Goal: Information Seeking & Learning: Find specific fact

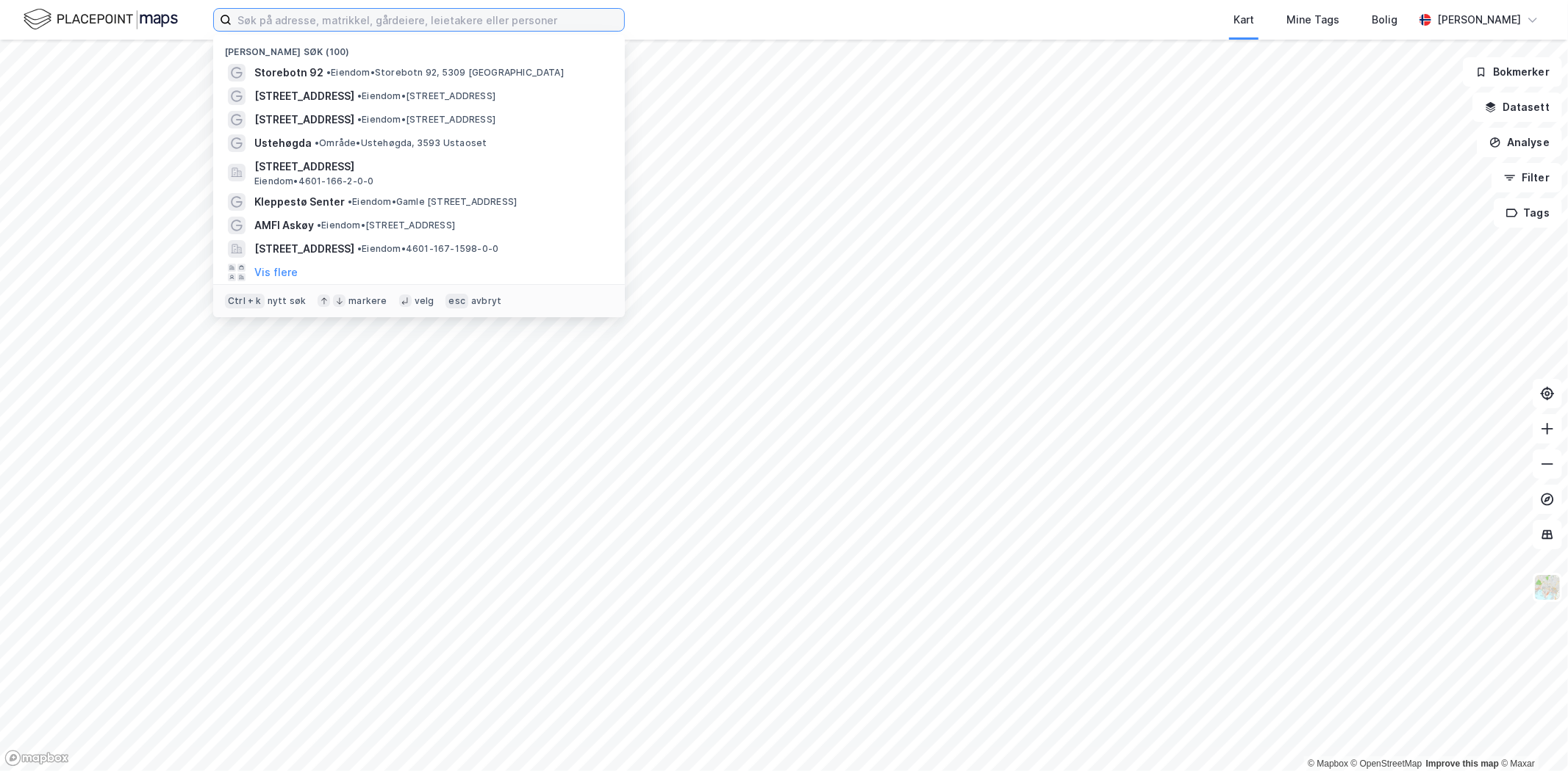
click at [285, 17] on input at bounding box center [427, 20] width 392 height 22
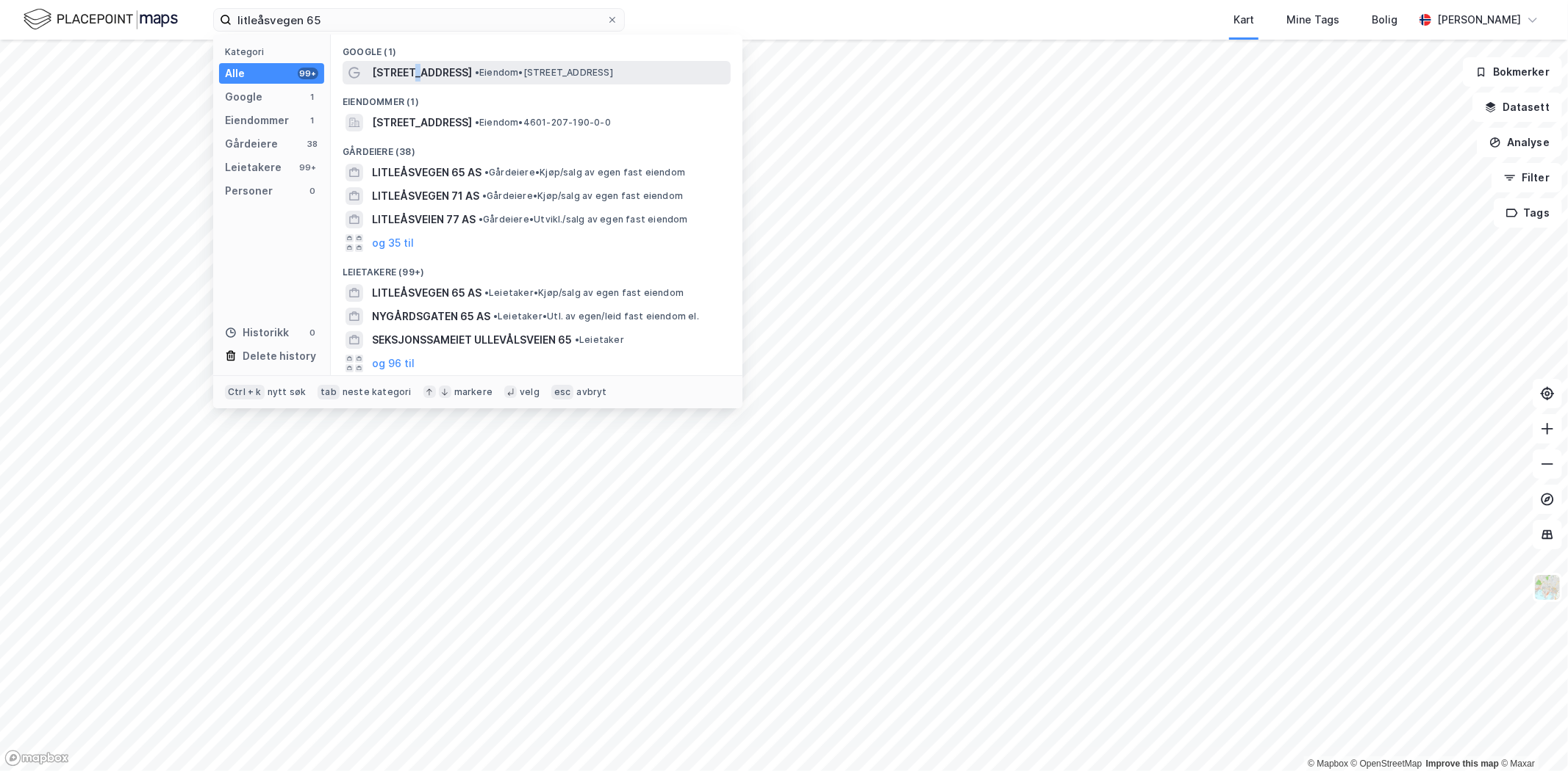
click at [408, 81] on span "[STREET_ADDRESS]" at bounding box center [421, 72] width 100 height 18
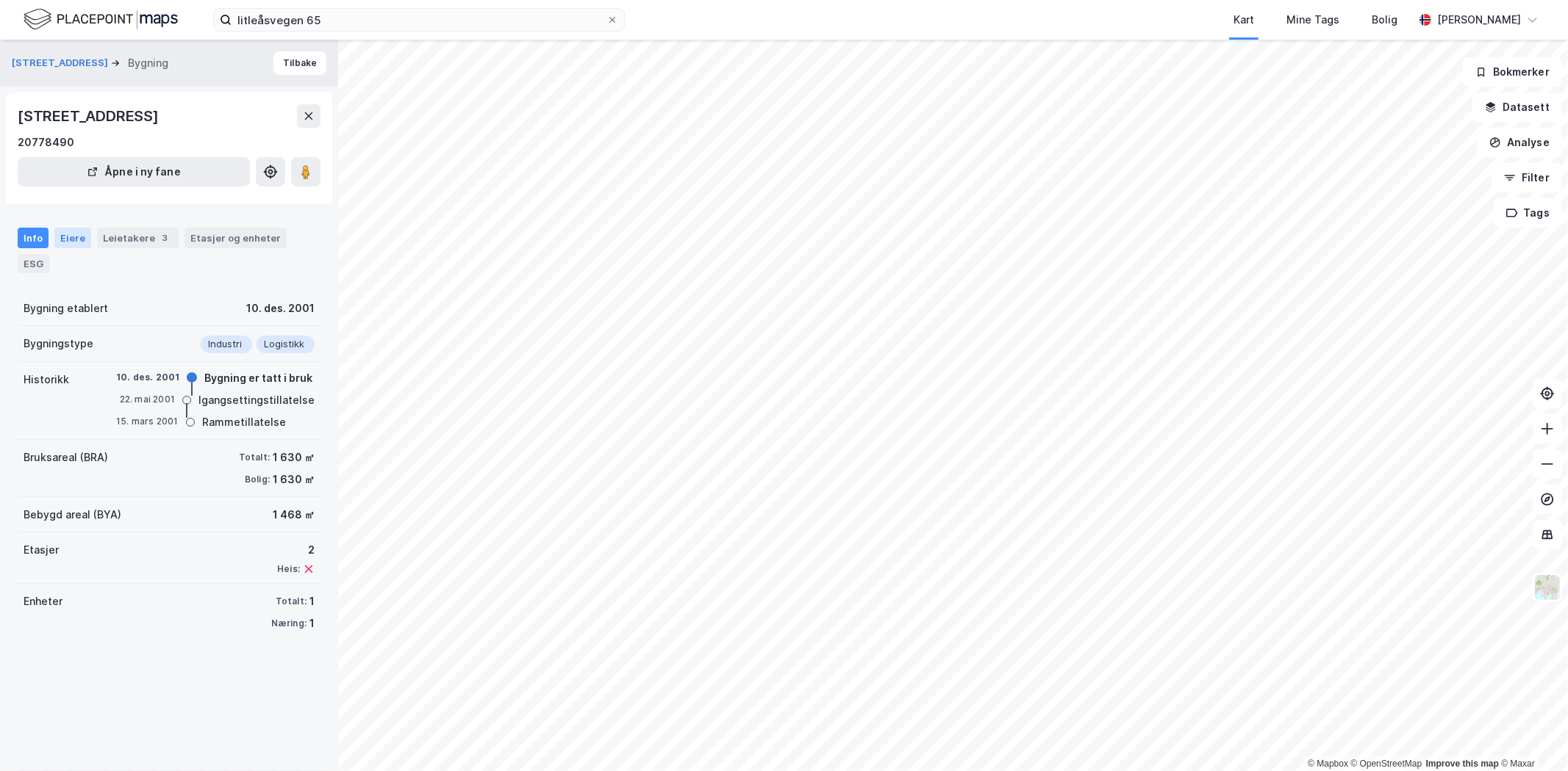
click at [75, 238] on div "Eiere" at bounding box center [73, 237] width 37 height 21
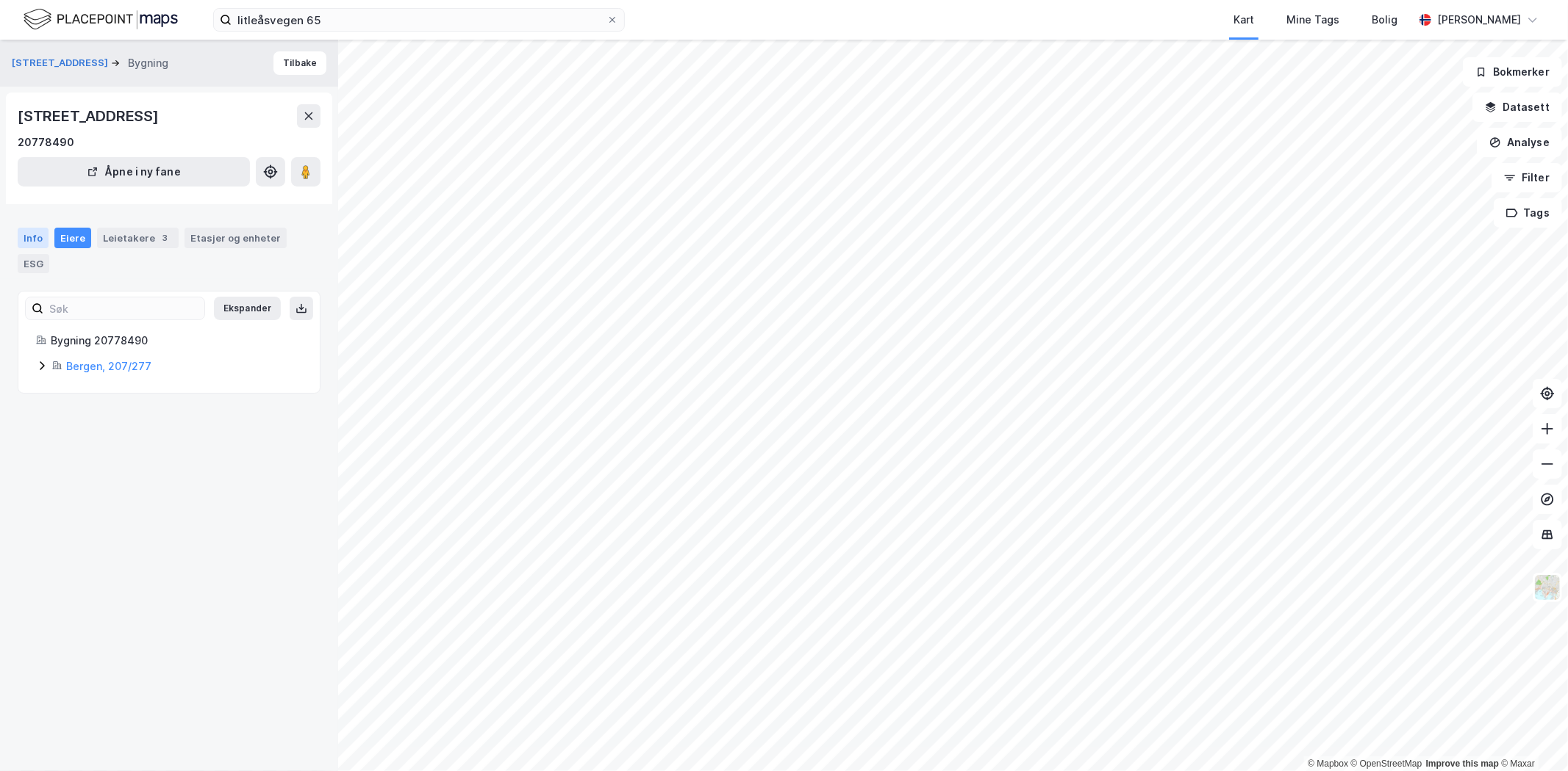
click at [43, 241] on div "Info" at bounding box center [33, 237] width 31 height 21
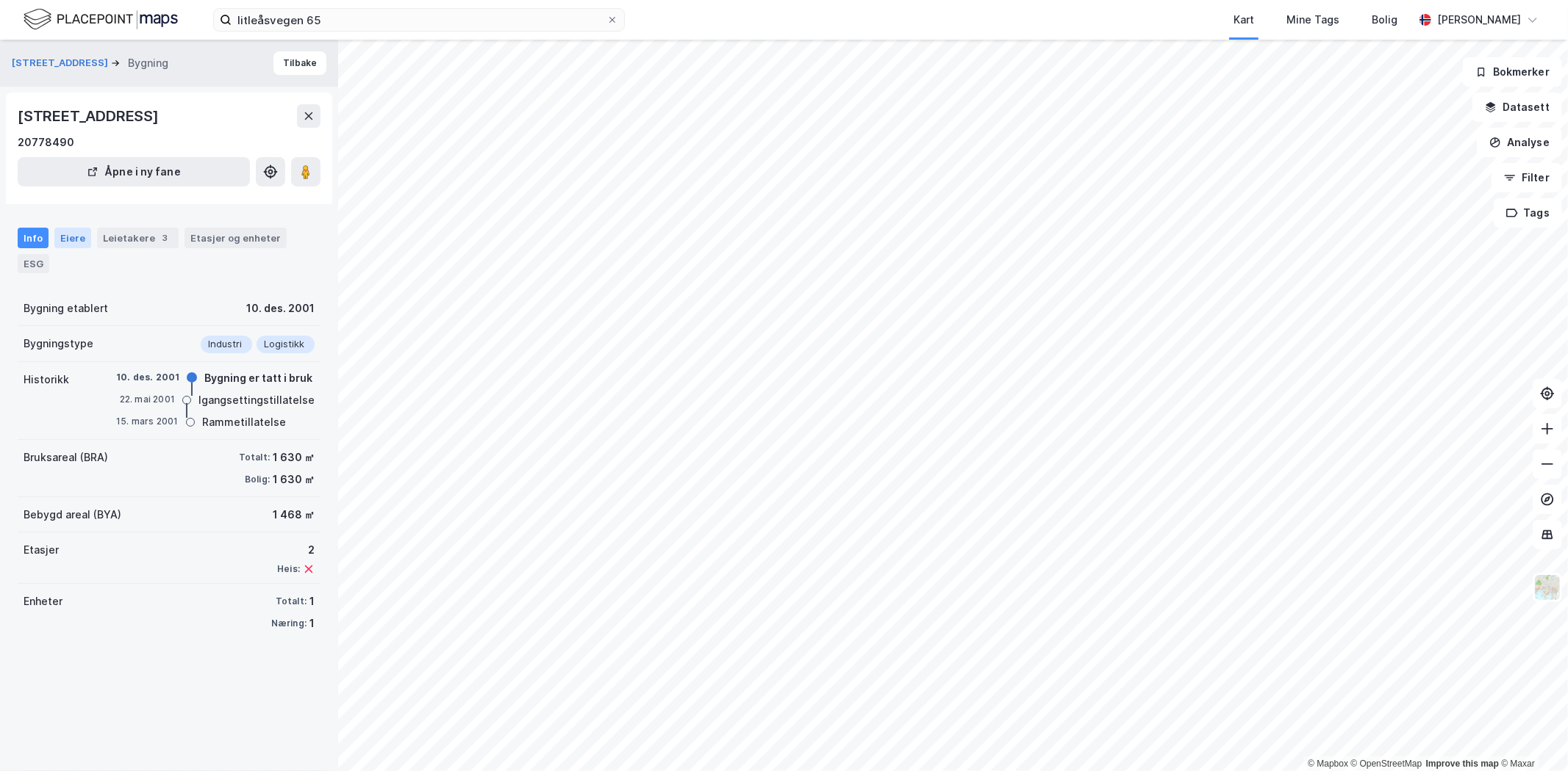
click at [69, 239] on div "Eiere" at bounding box center [73, 237] width 37 height 21
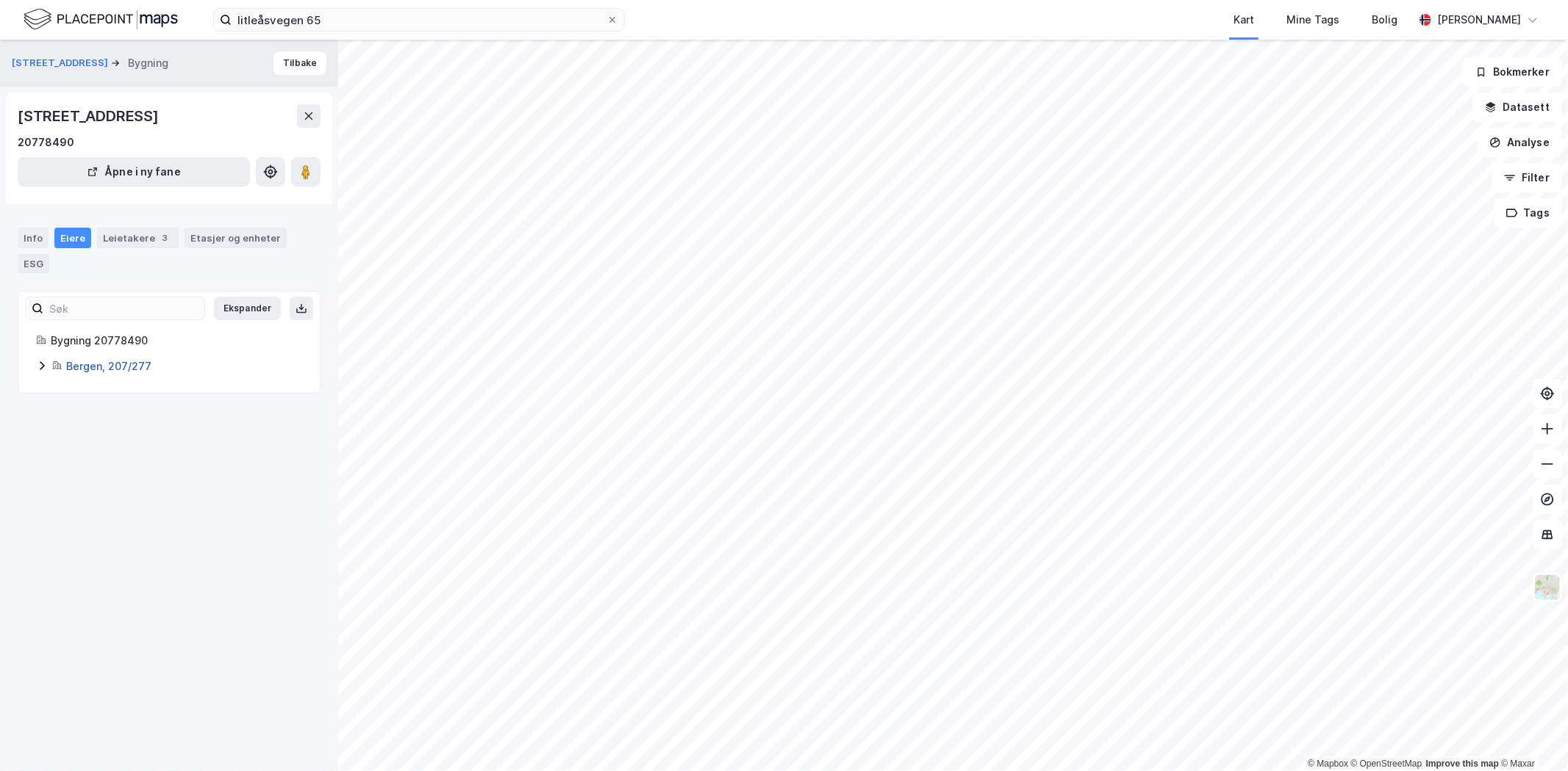
click at [90, 371] on link "Bergen, 207/277" at bounding box center [109, 365] width 85 height 13
click at [40, 237] on div "Info" at bounding box center [33, 237] width 31 height 21
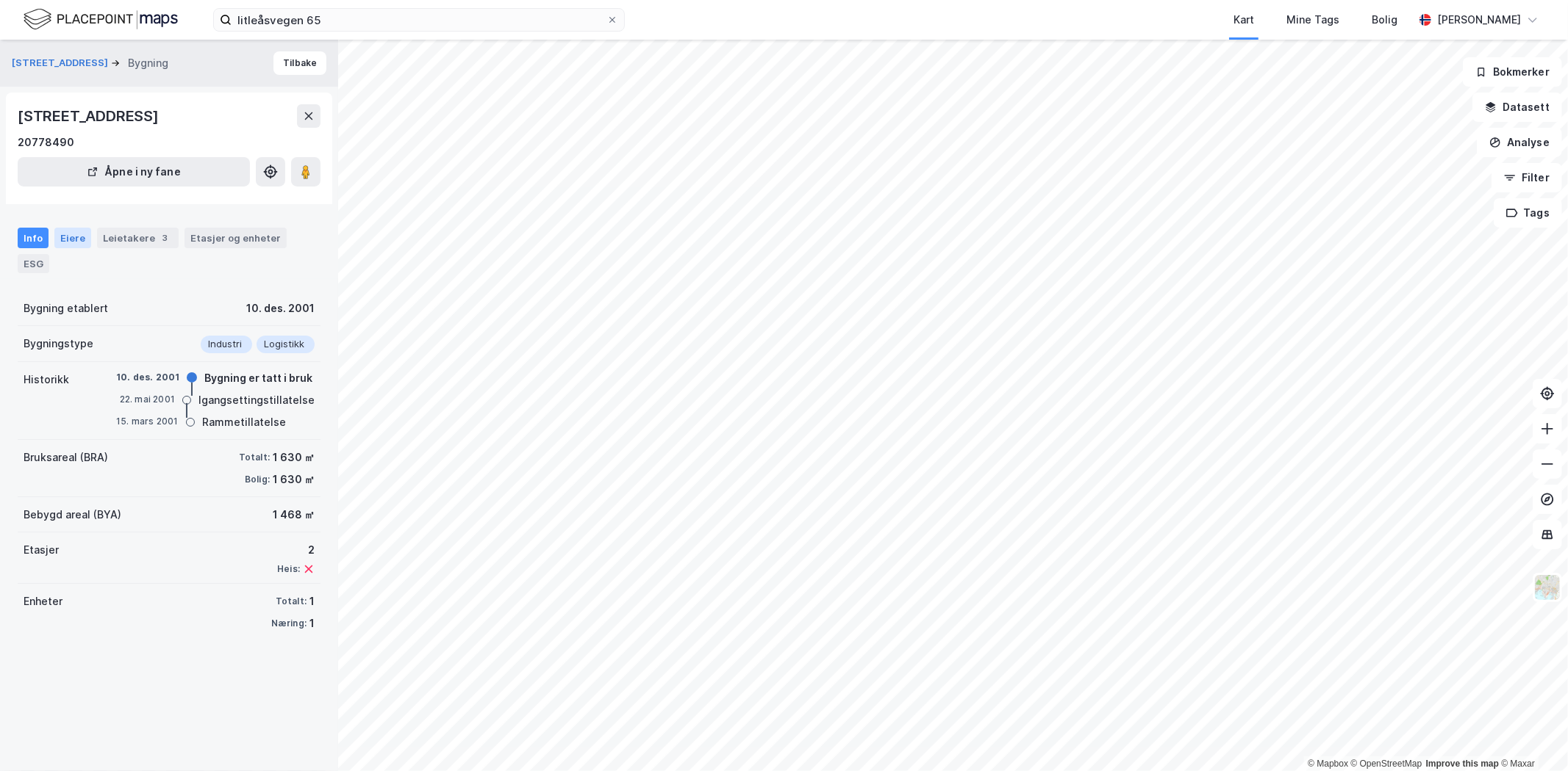
click at [71, 242] on div "Eiere" at bounding box center [73, 237] width 37 height 21
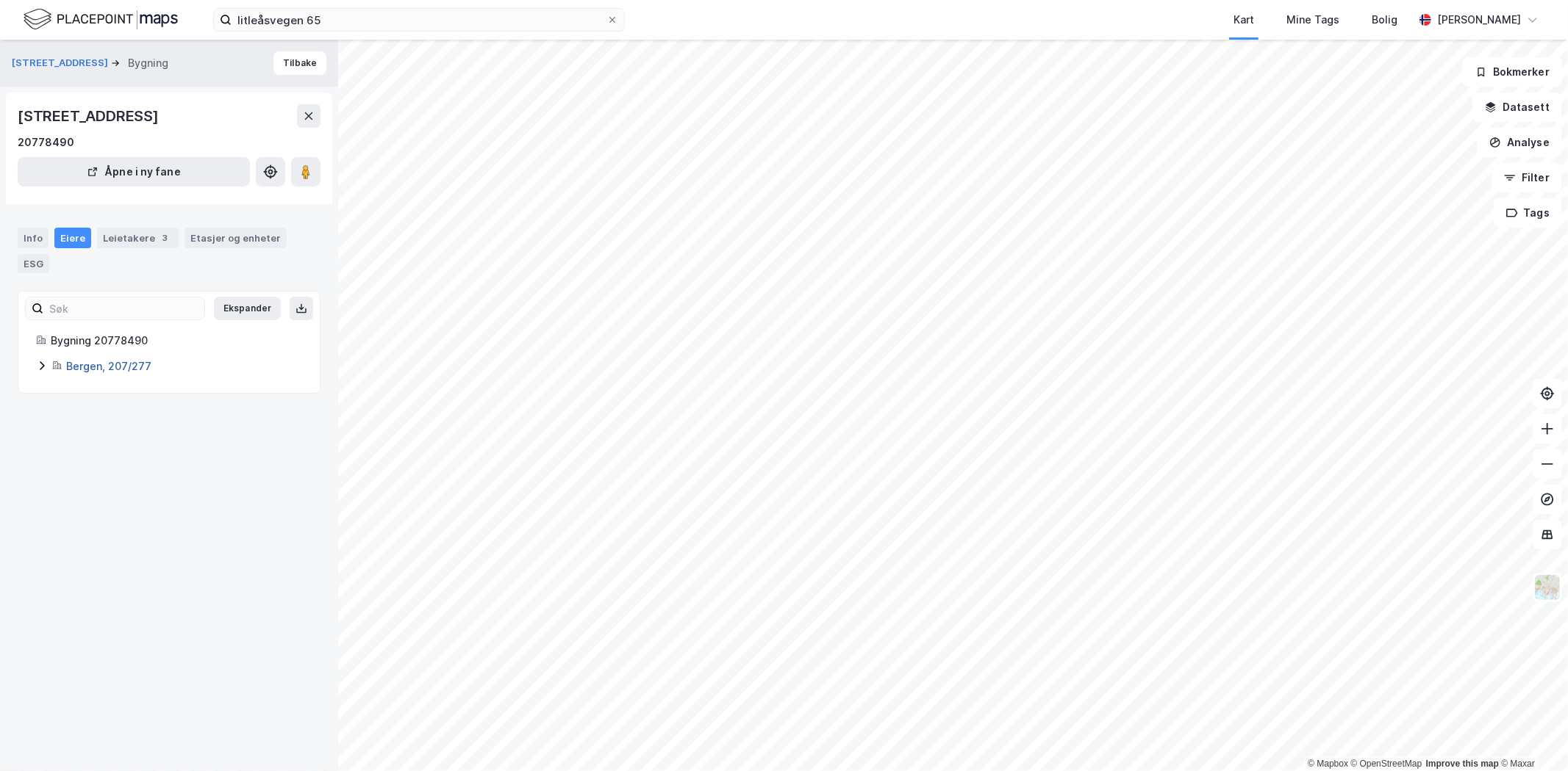
click at [75, 361] on link "Bergen, 207/277" at bounding box center [109, 365] width 85 height 13
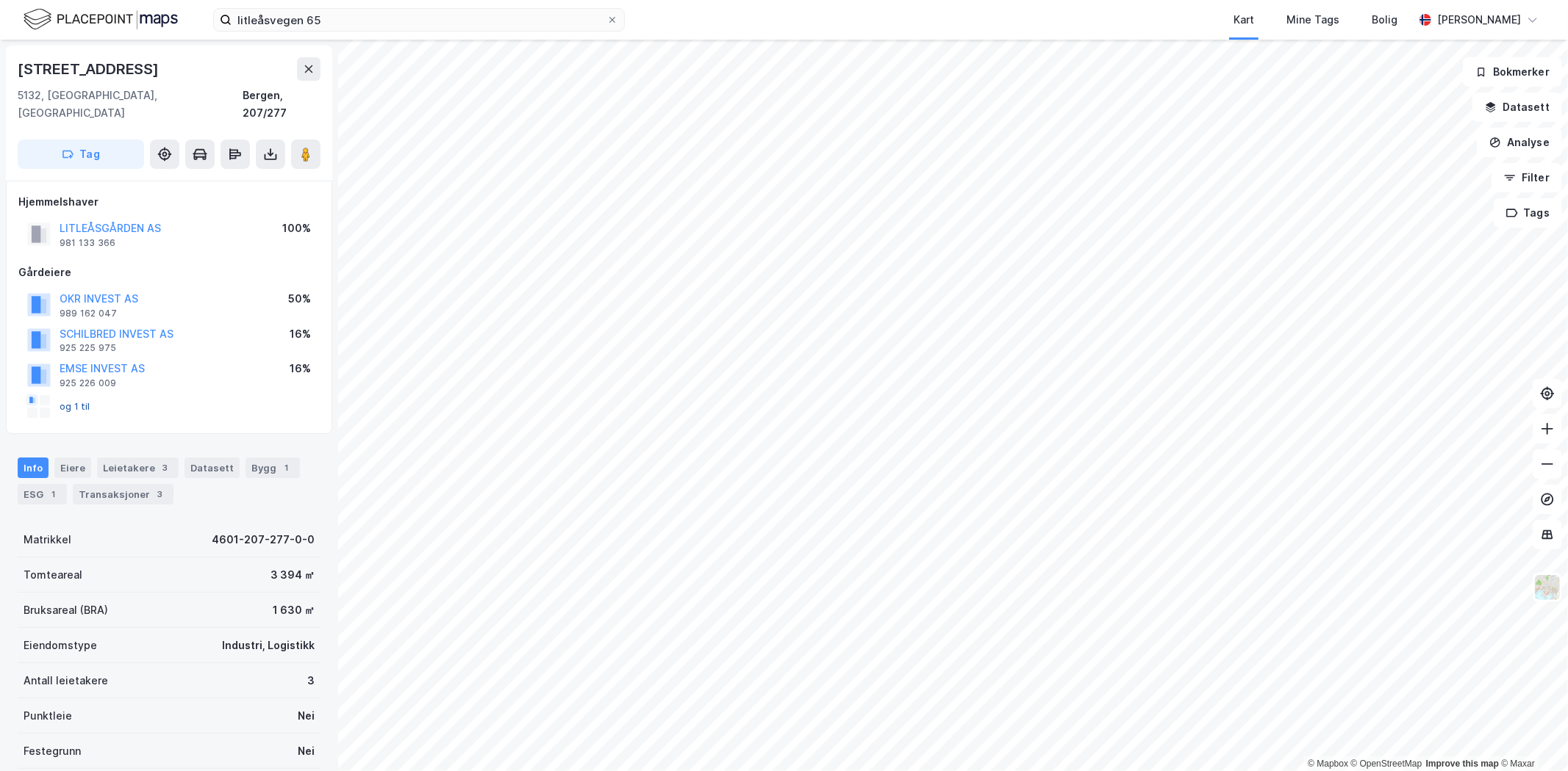
click at [0, 0] on button "og 1 til" at bounding box center [0, 0] width 0 height 0
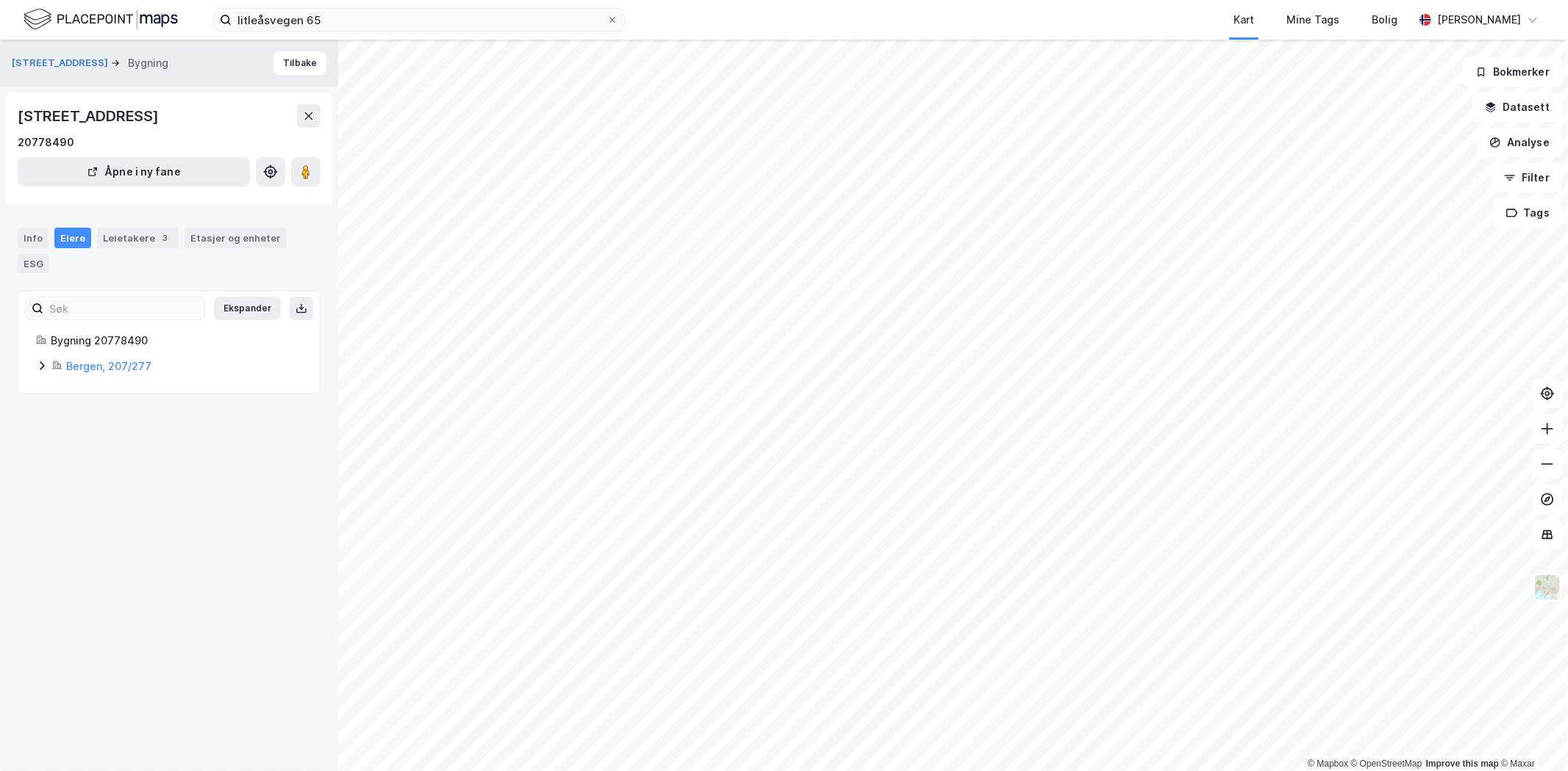
click at [41, 365] on icon at bounding box center [42, 365] width 12 height 12
click at [98, 468] on icon at bounding box center [95, 466] width 12 height 12
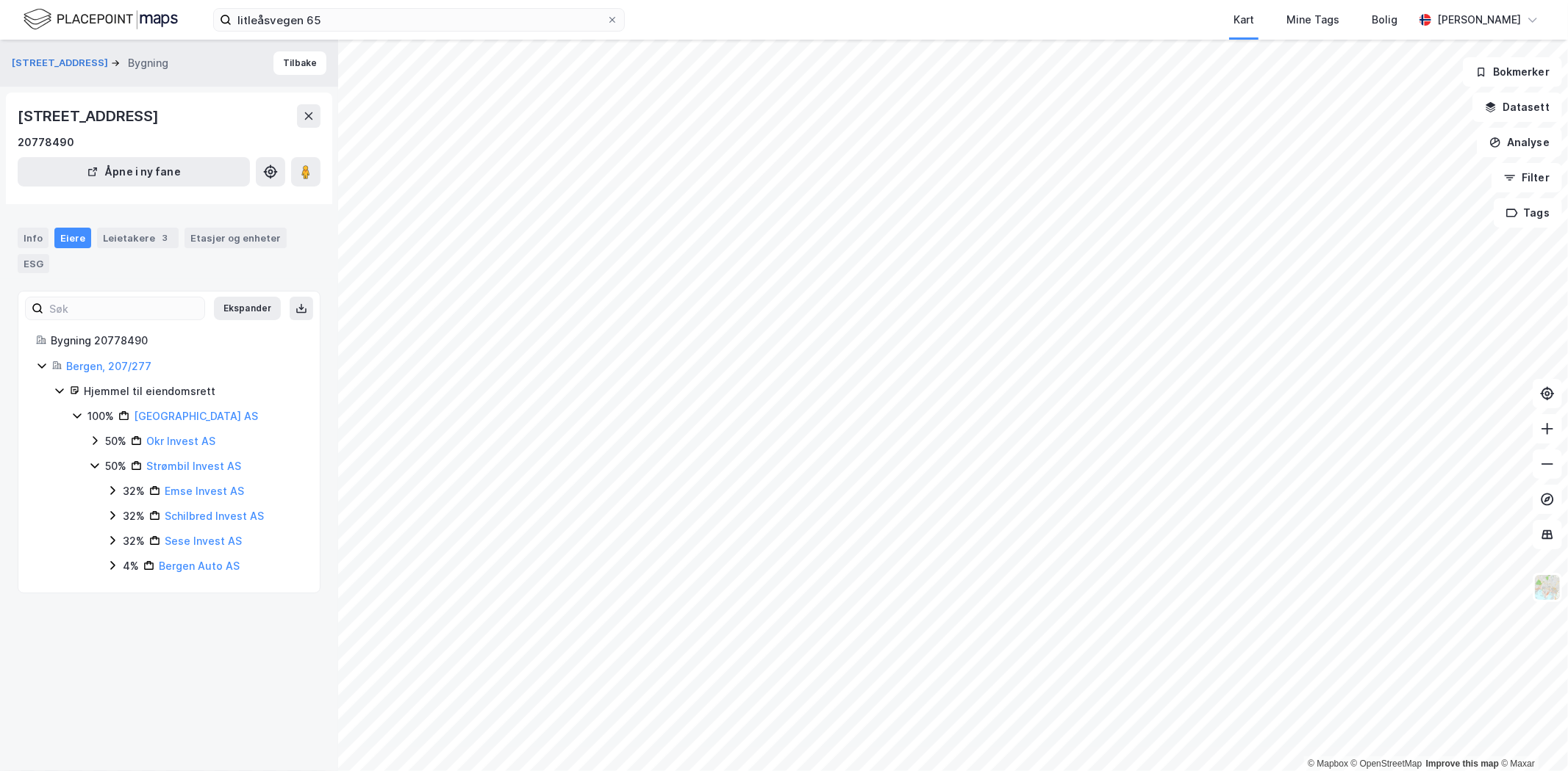
click at [96, 439] on icon at bounding box center [95, 441] width 12 height 12
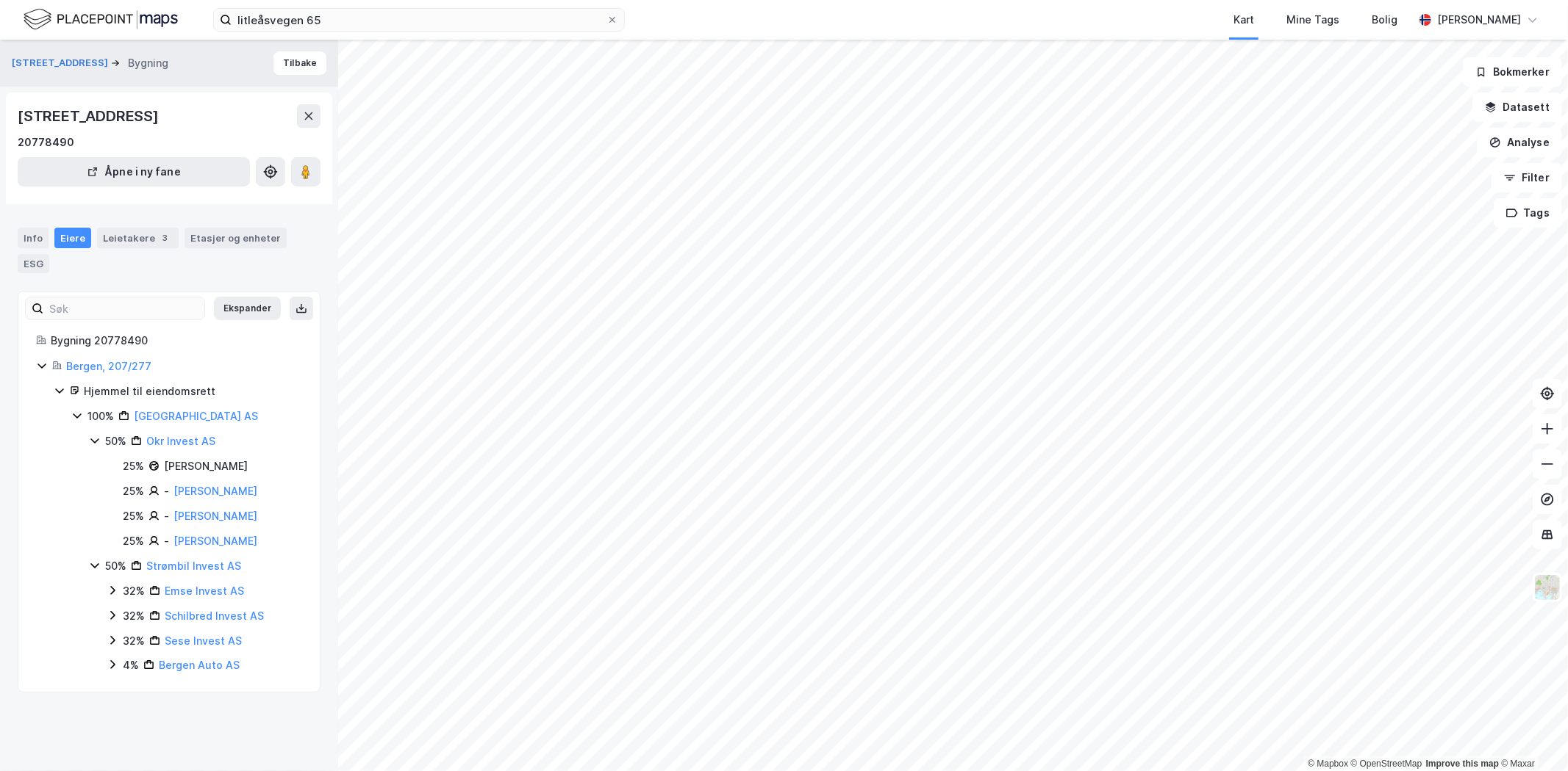
click at [79, 414] on icon at bounding box center [77, 416] width 12 height 12
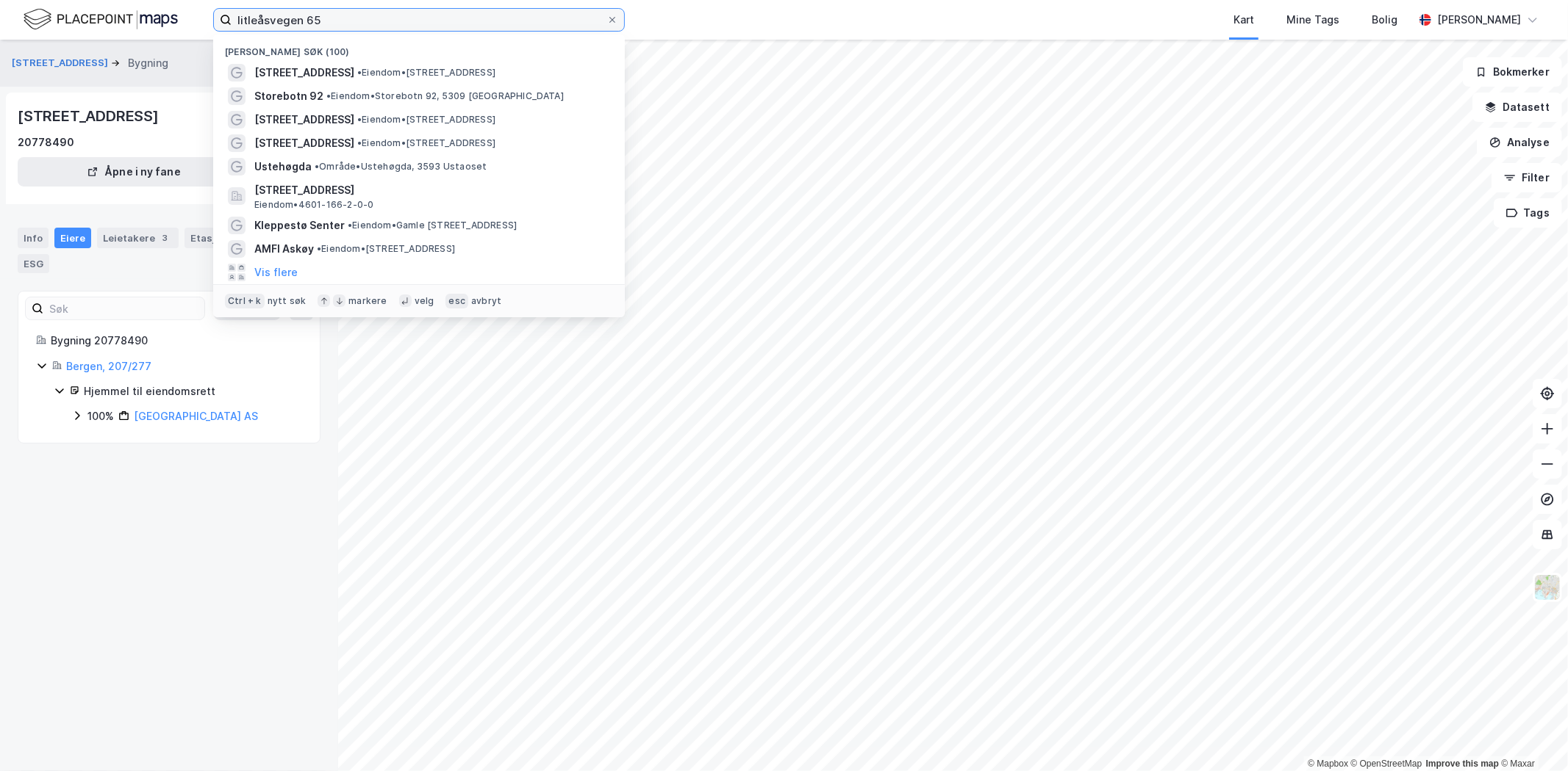
click at [268, 13] on input "litleåsvegen 65" at bounding box center [418, 20] width 374 height 22
click at [344, 23] on input "litleåsvegen 65" at bounding box center [418, 20] width 374 height 22
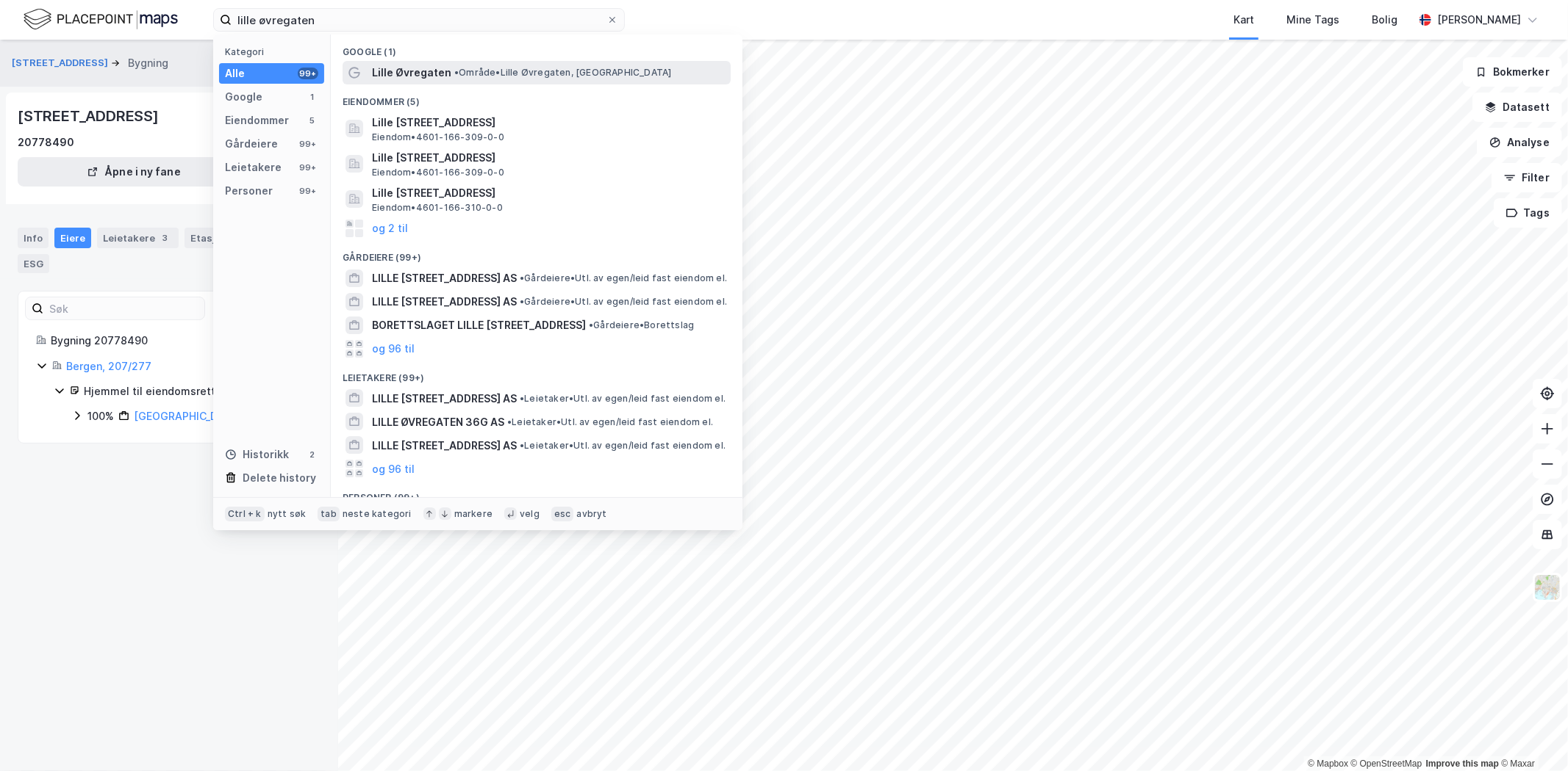
click at [427, 75] on span "Lille Øvregaten" at bounding box center [411, 72] width 79 height 18
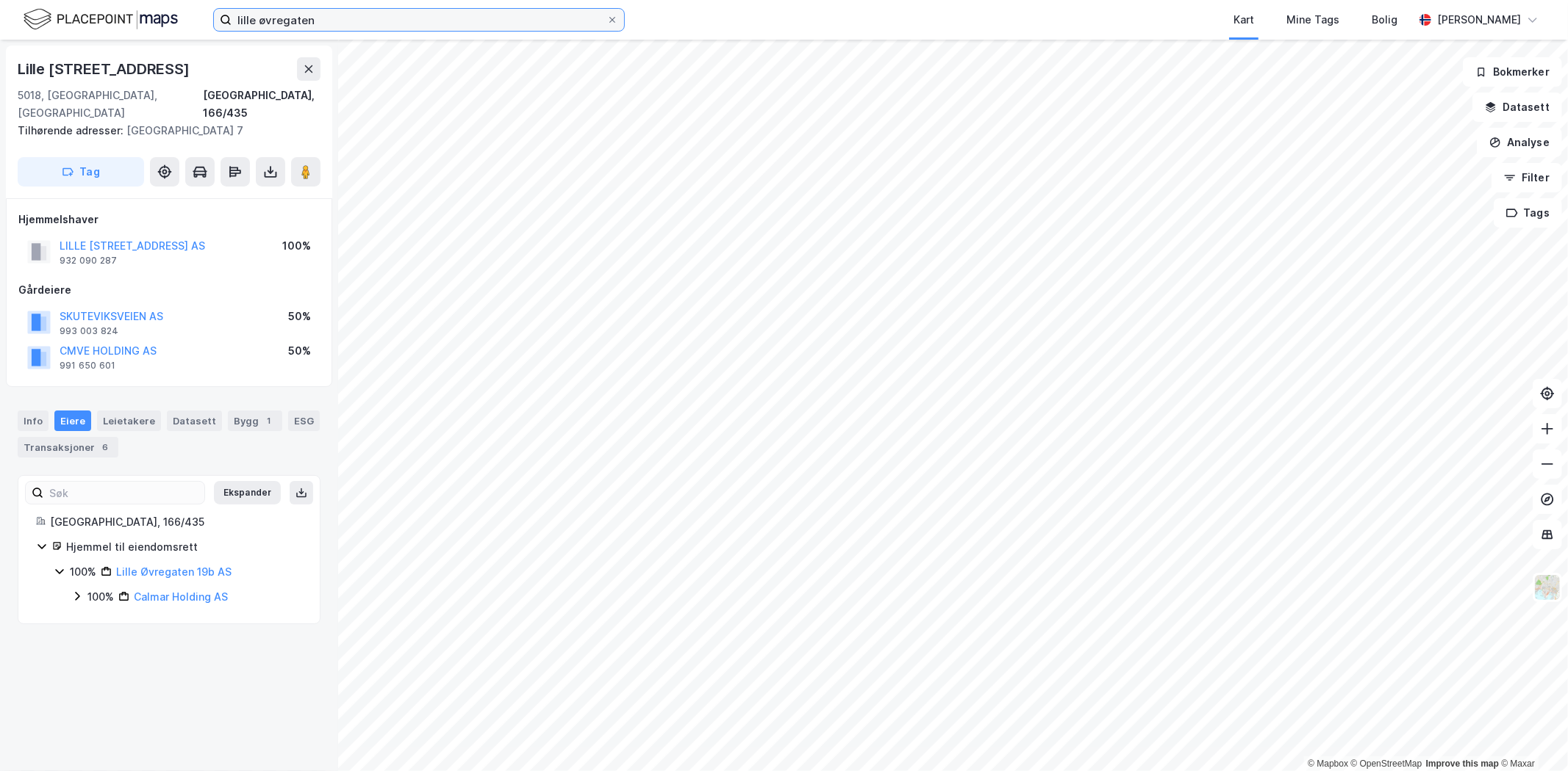
click at [324, 26] on input "lille øvregaten" at bounding box center [418, 20] width 374 height 22
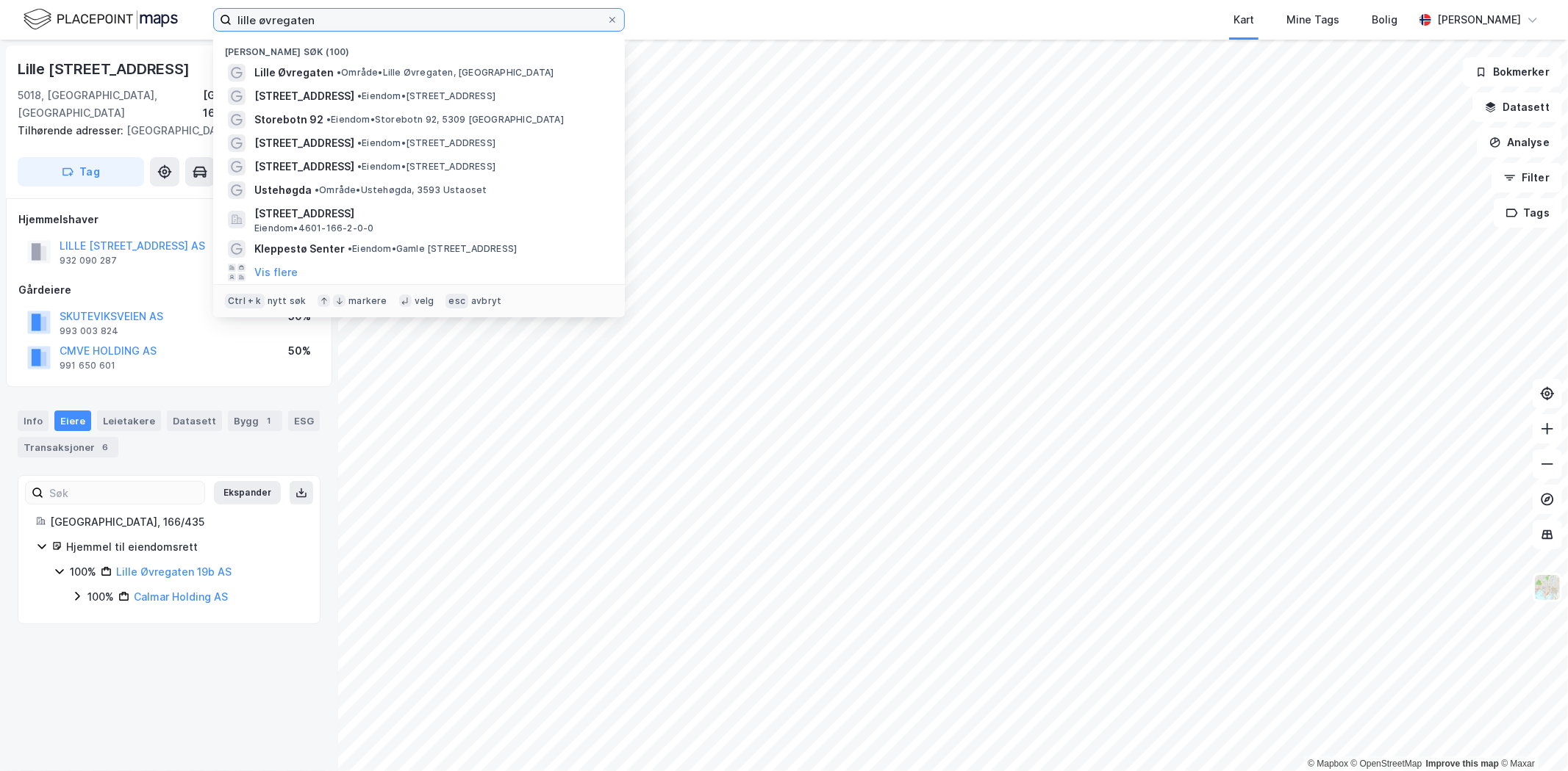
click at [324, 26] on input "lille øvregaten" at bounding box center [418, 20] width 374 height 22
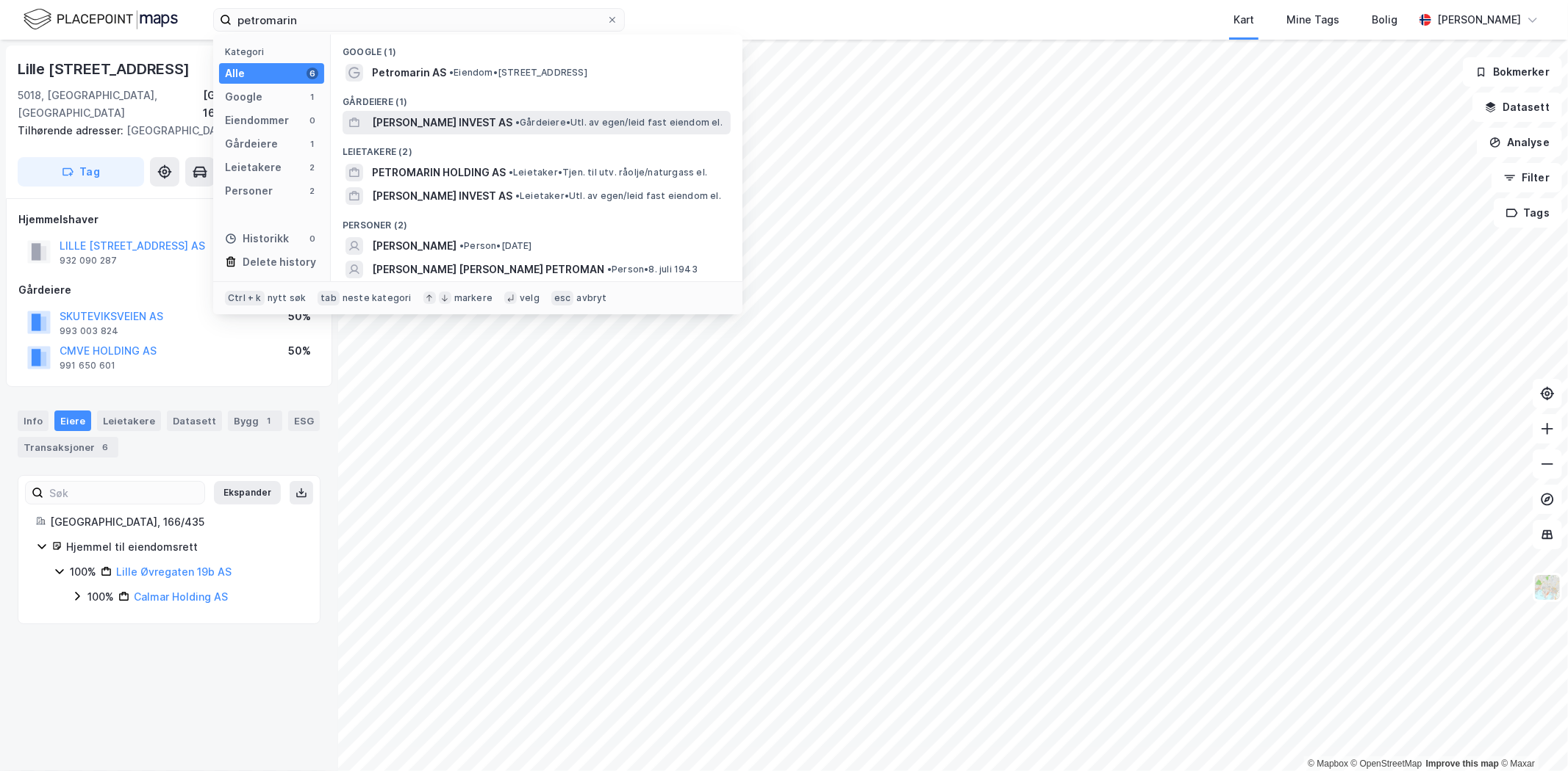
click at [413, 120] on span "[PERSON_NAME] INVEST AS" at bounding box center [442, 123] width 141 height 18
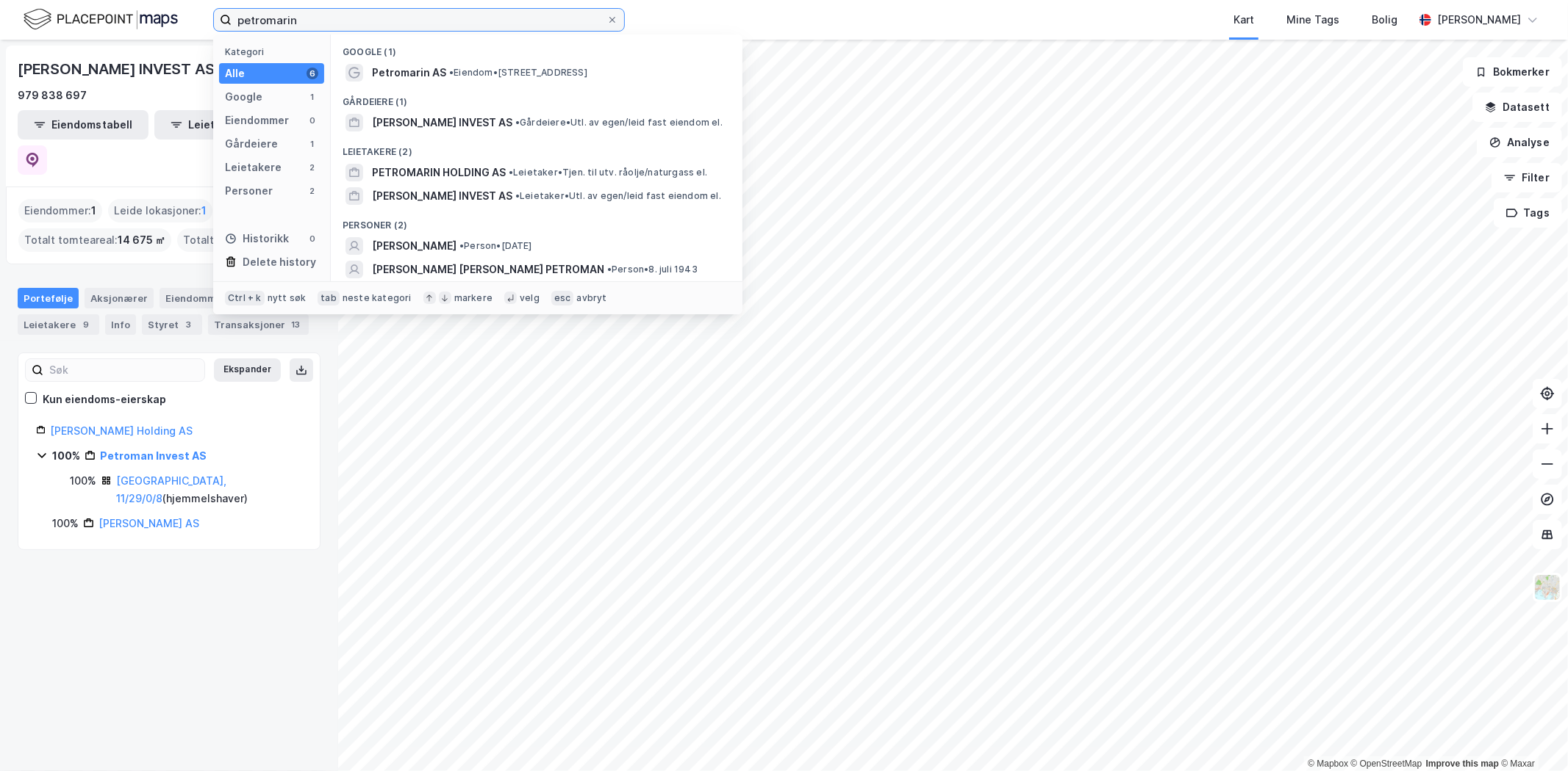
click at [348, 19] on input "petromarin" at bounding box center [418, 20] width 374 height 22
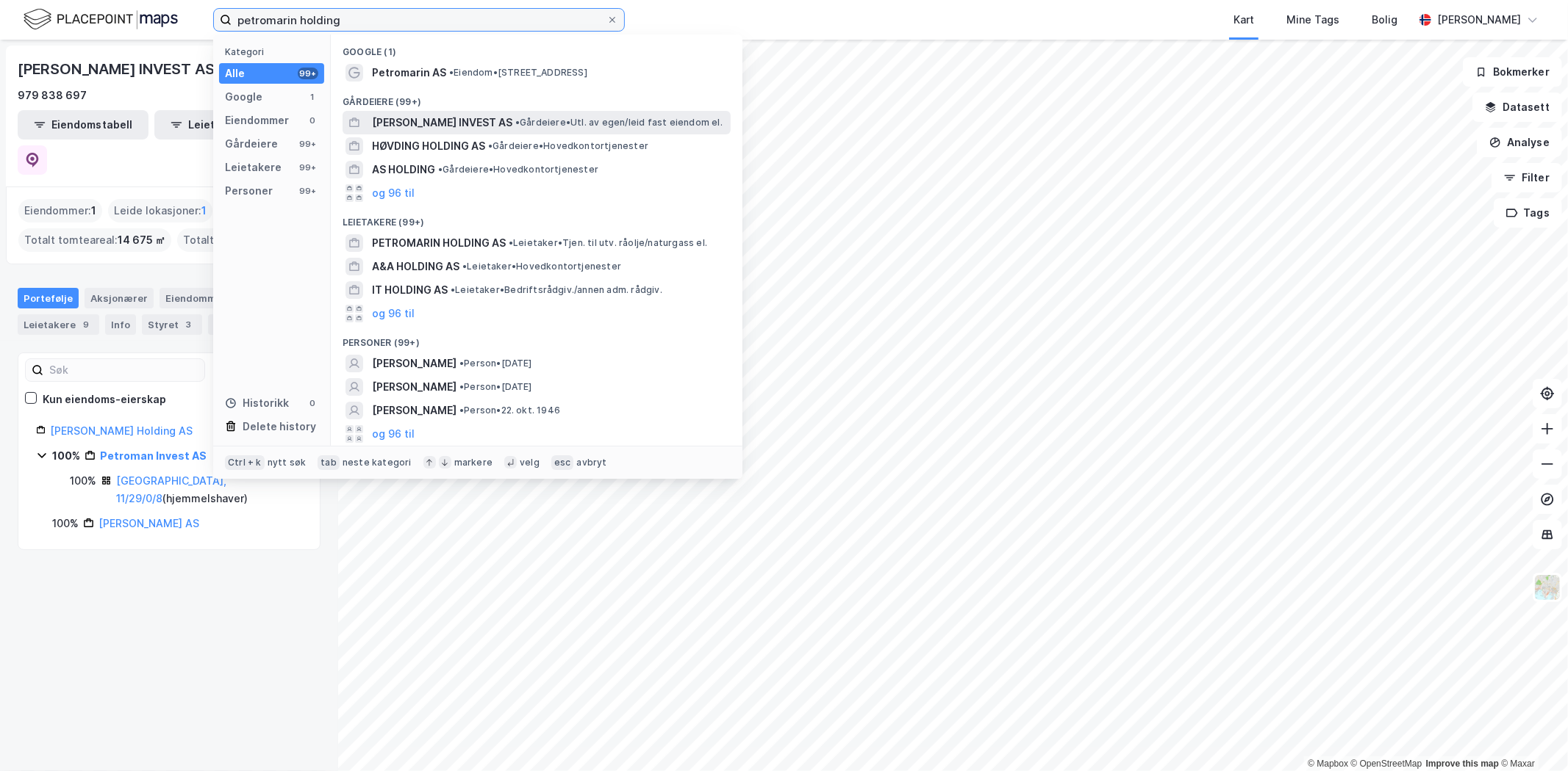
type input "petromarin holding"
click at [473, 123] on span "[PERSON_NAME] INVEST AS" at bounding box center [442, 123] width 141 height 18
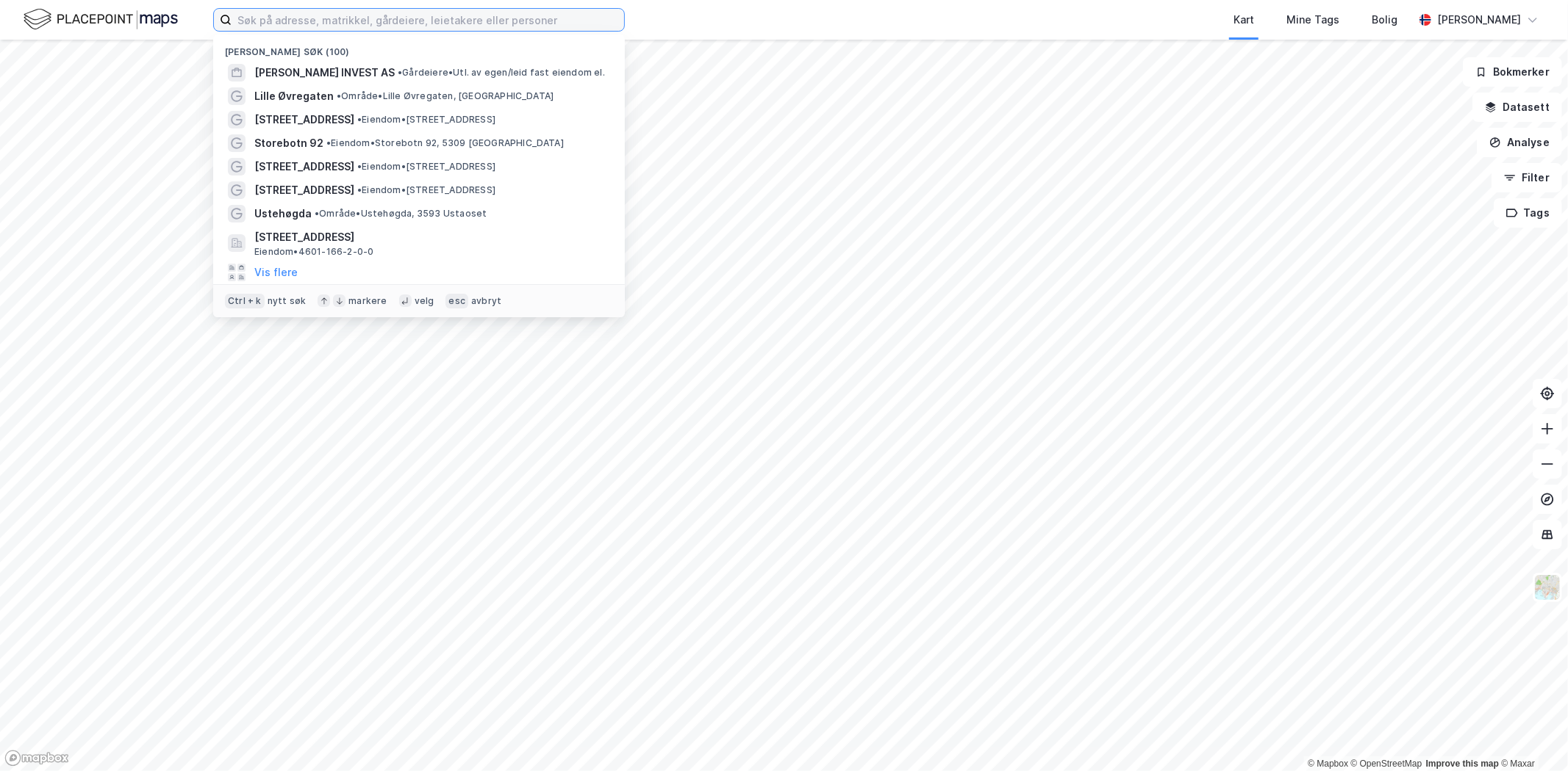
click at [325, 26] on input at bounding box center [427, 20] width 392 height 22
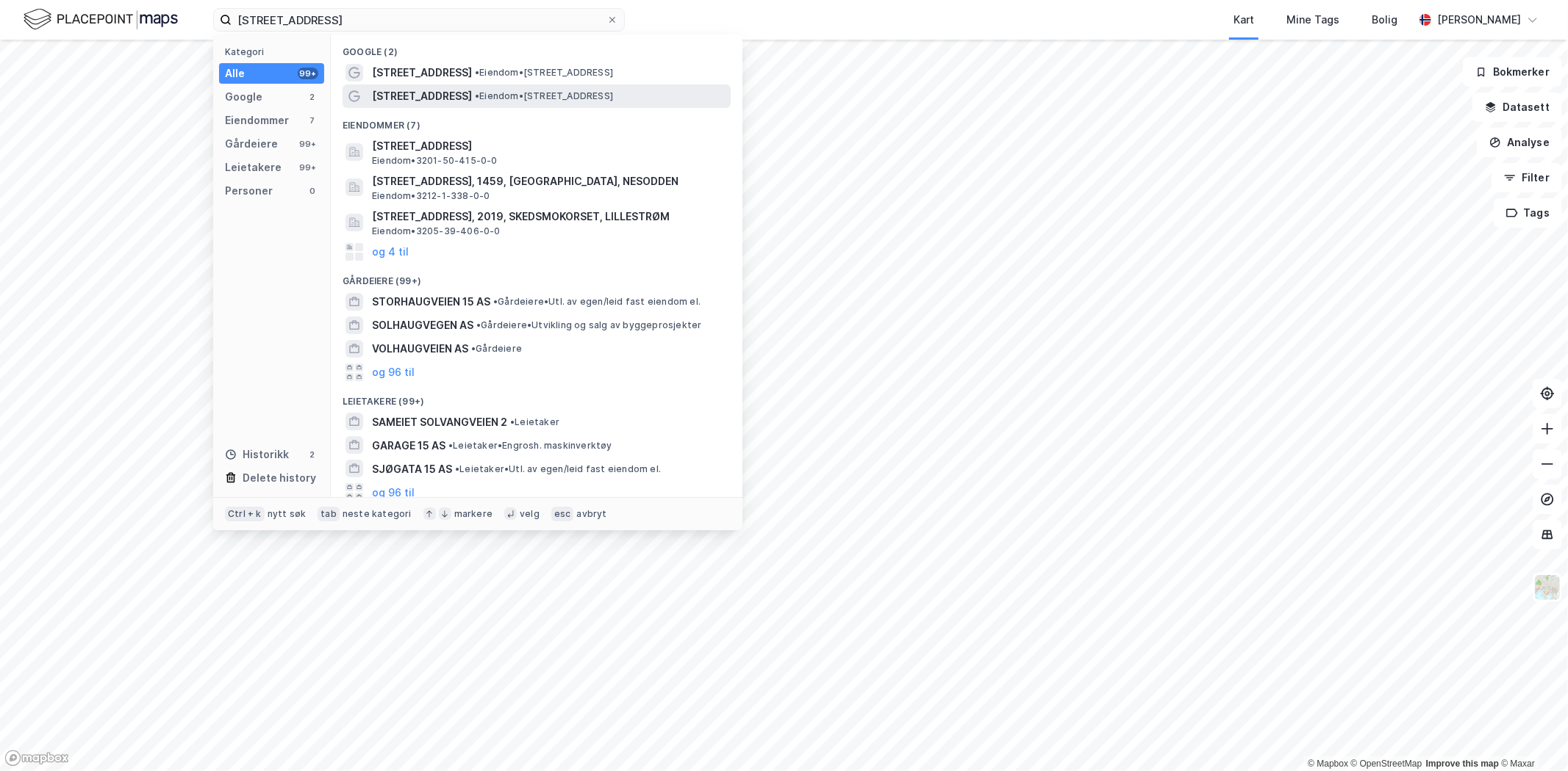
click at [452, 92] on span "[STREET_ADDRESS]" at bounding box center [421, 96] width 100 height 18
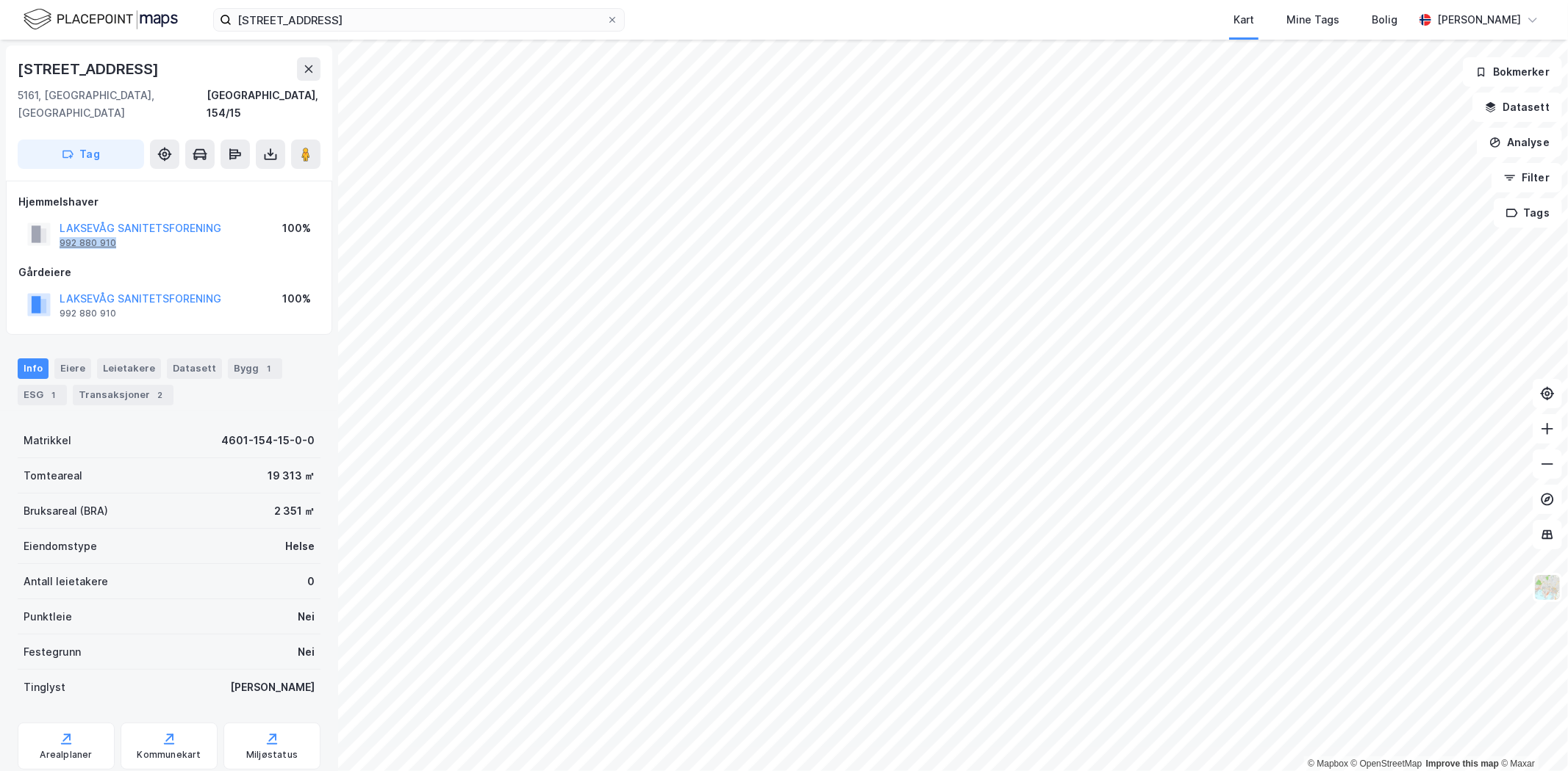
drag, startPoint x: 121, startPoint y: 225, endPoint x: 60, endPoint y: 224, distance: 61.0
click at [60, 224] on div "LAKSEVÅG SANITETSFORENING 992 880 910" at bounding box center [140, 235] width 161 height 29
copy div "992 880 910"
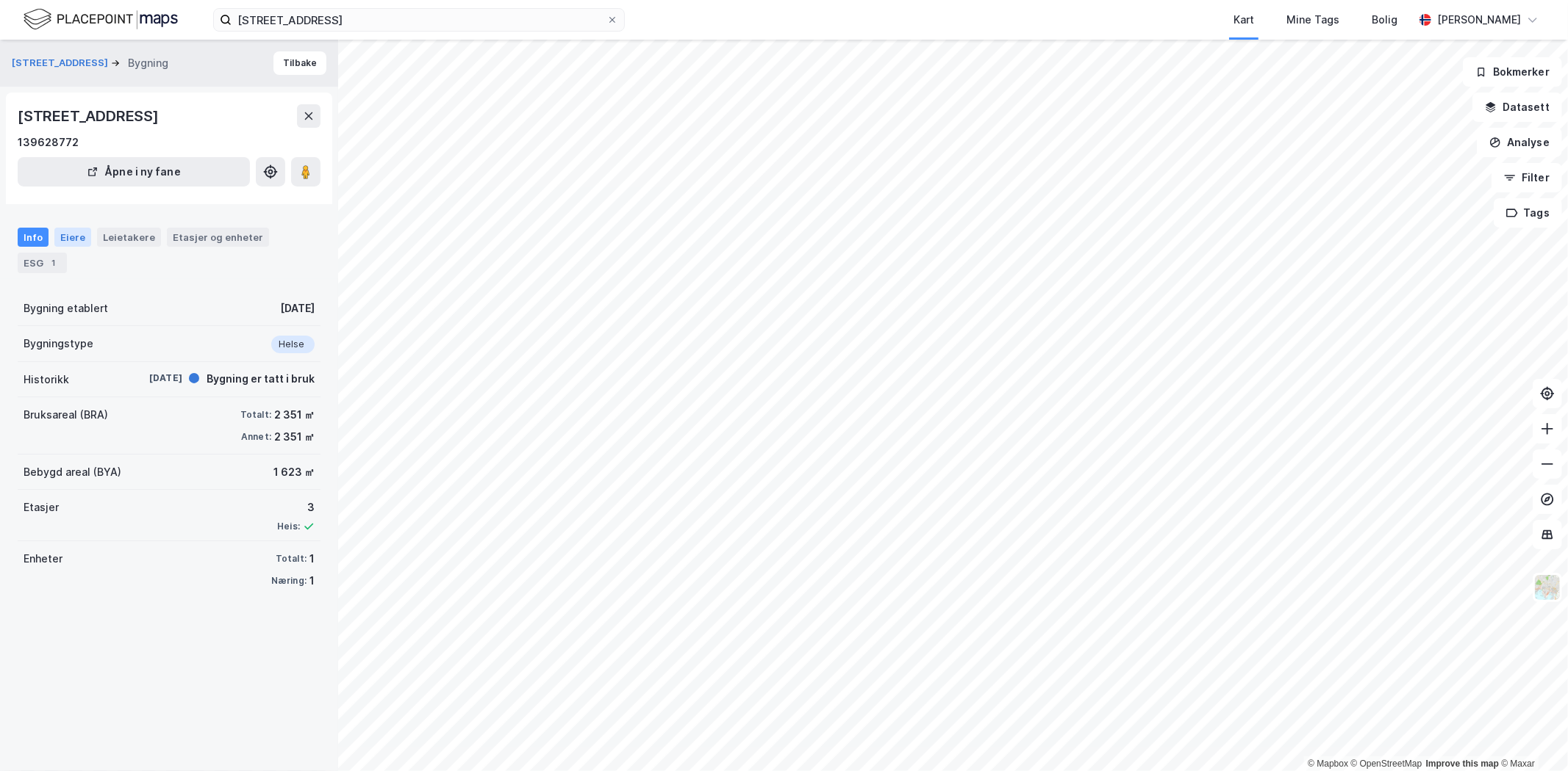
click at [65, 239] on div "Eiere" at bounding box center [73, 237] width 37 height 20
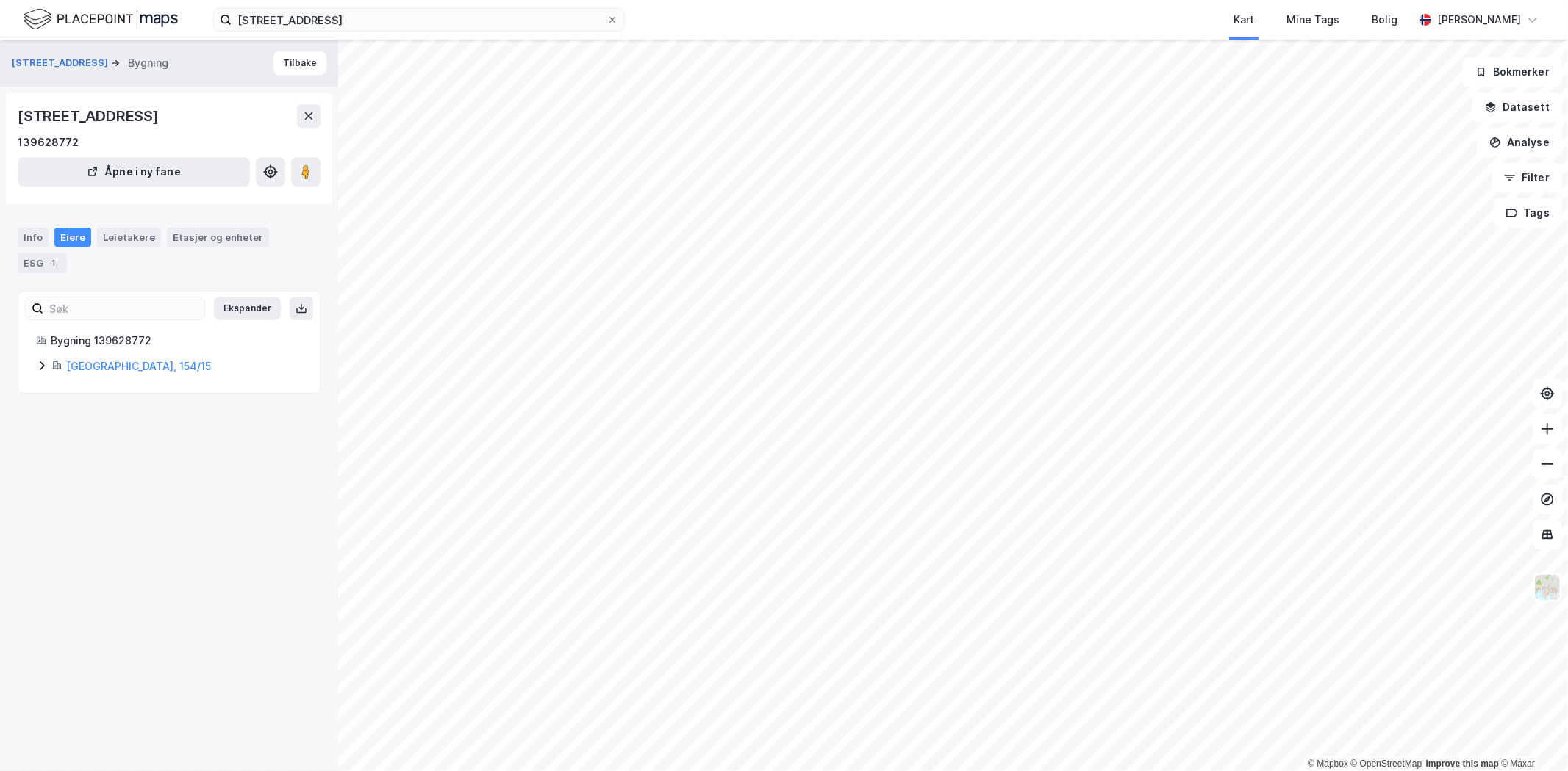
click at [43, 368] on icon at bounding box center [42, 365] width 12 height 12
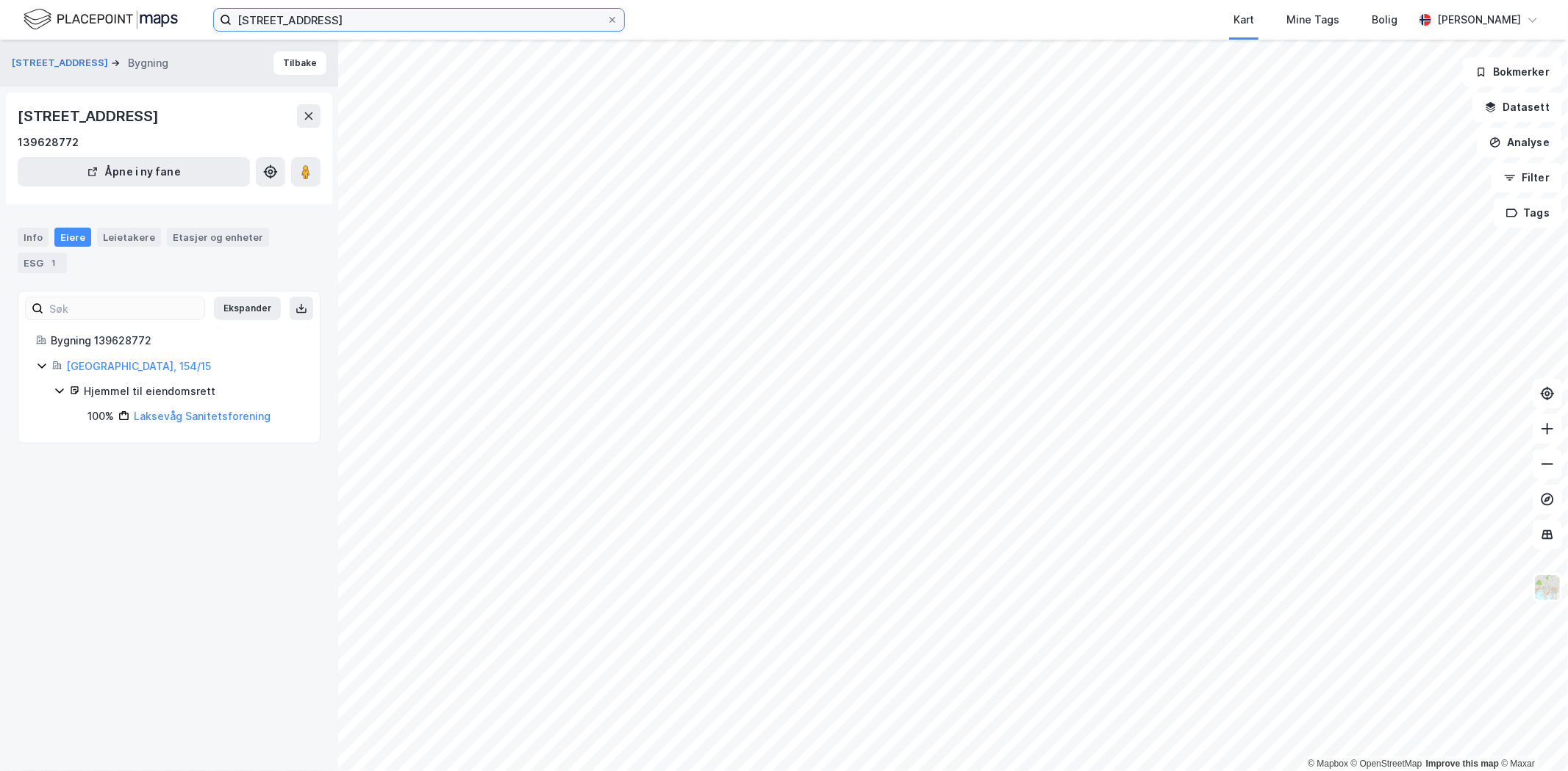
click at [297, 16] on input "[STREET_ADDRESS]" at bounding box center [418, 20] width 374 height 22
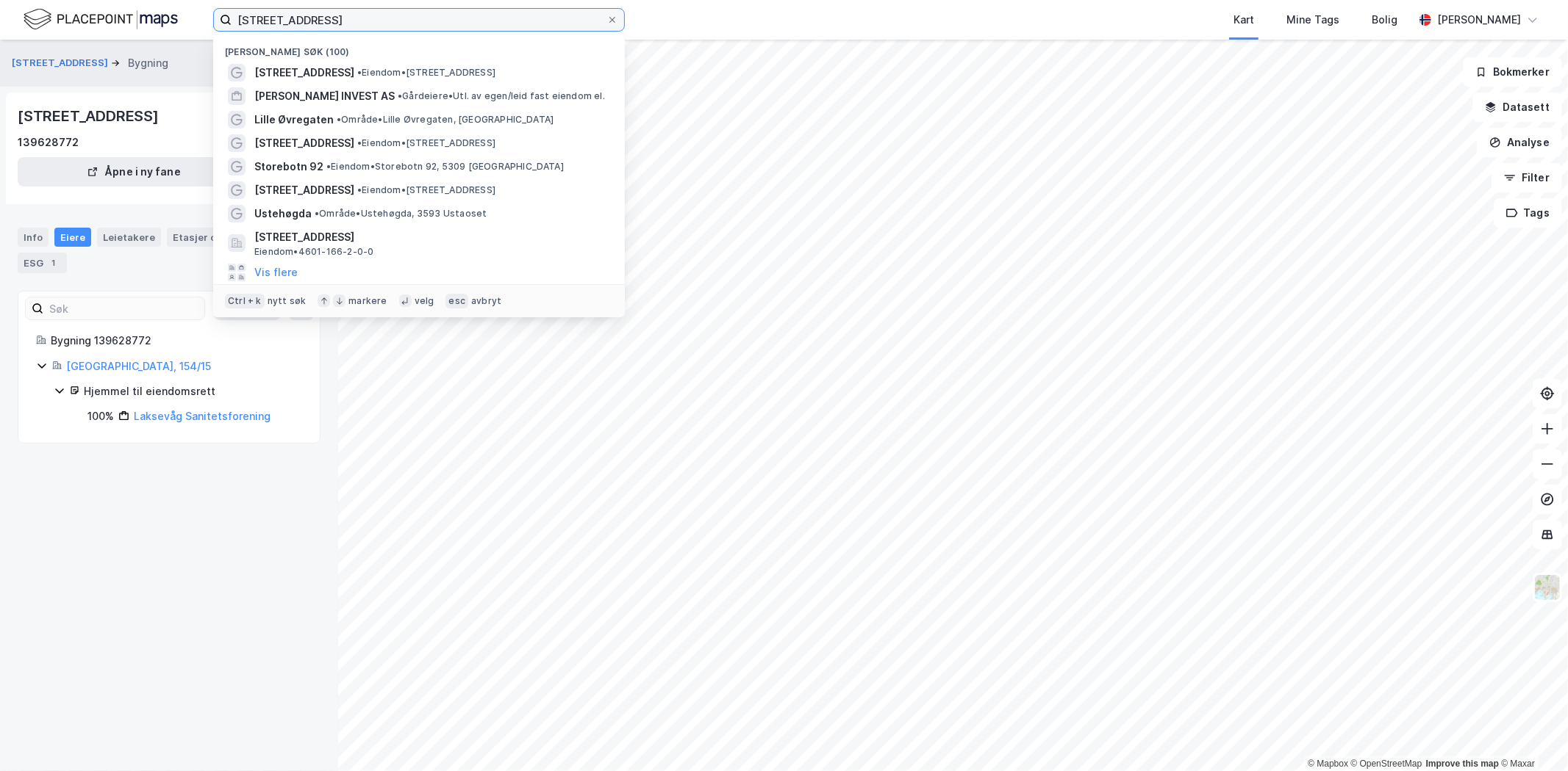
click at [297, 16] on input "[STREET_ADDRESS]" at bounding box center [418, 20] width 374 height 22
paste input "Lodin Leppsgt. 2b"
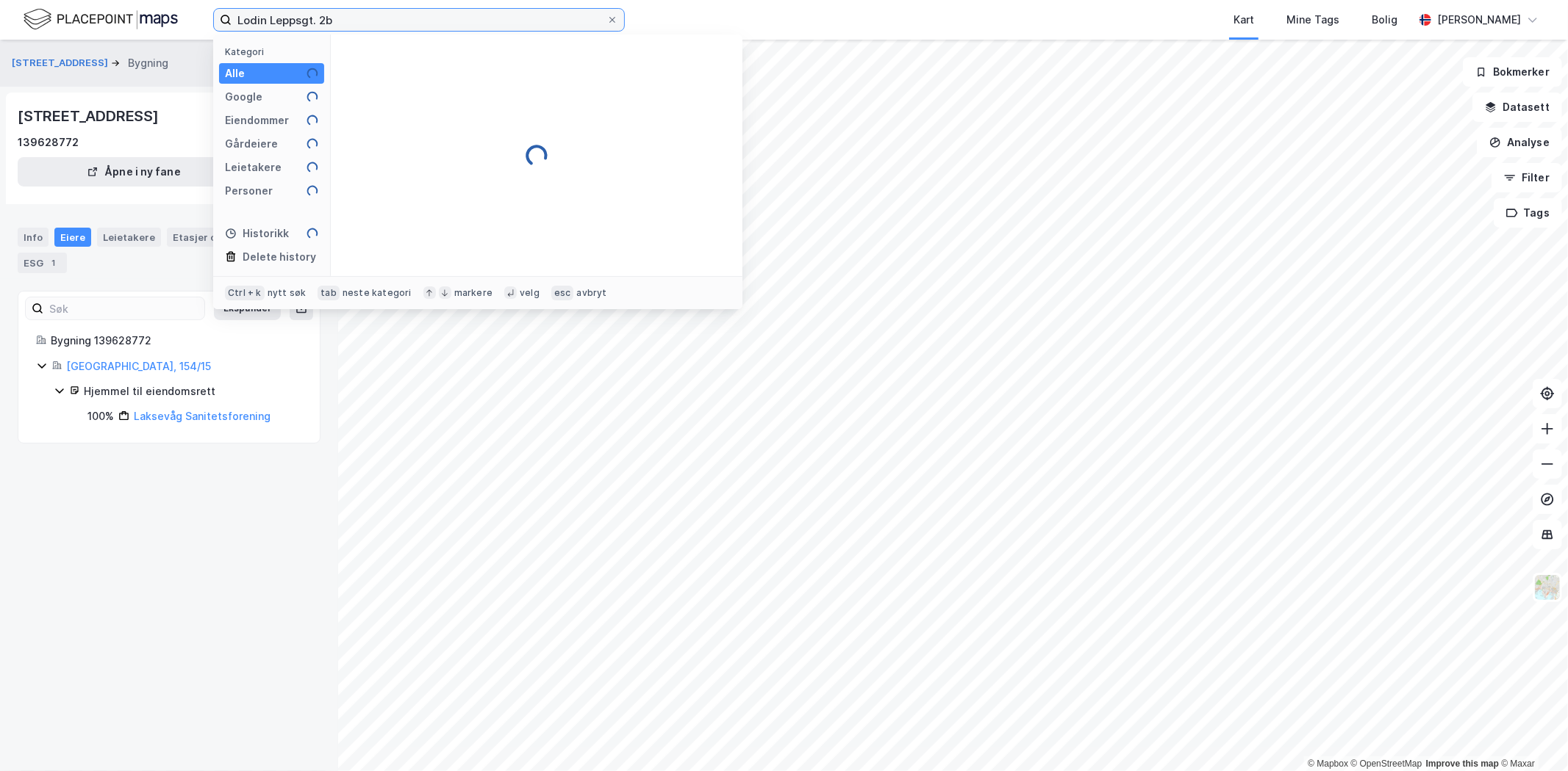
type input "Lodin Leppsgt. 2b"
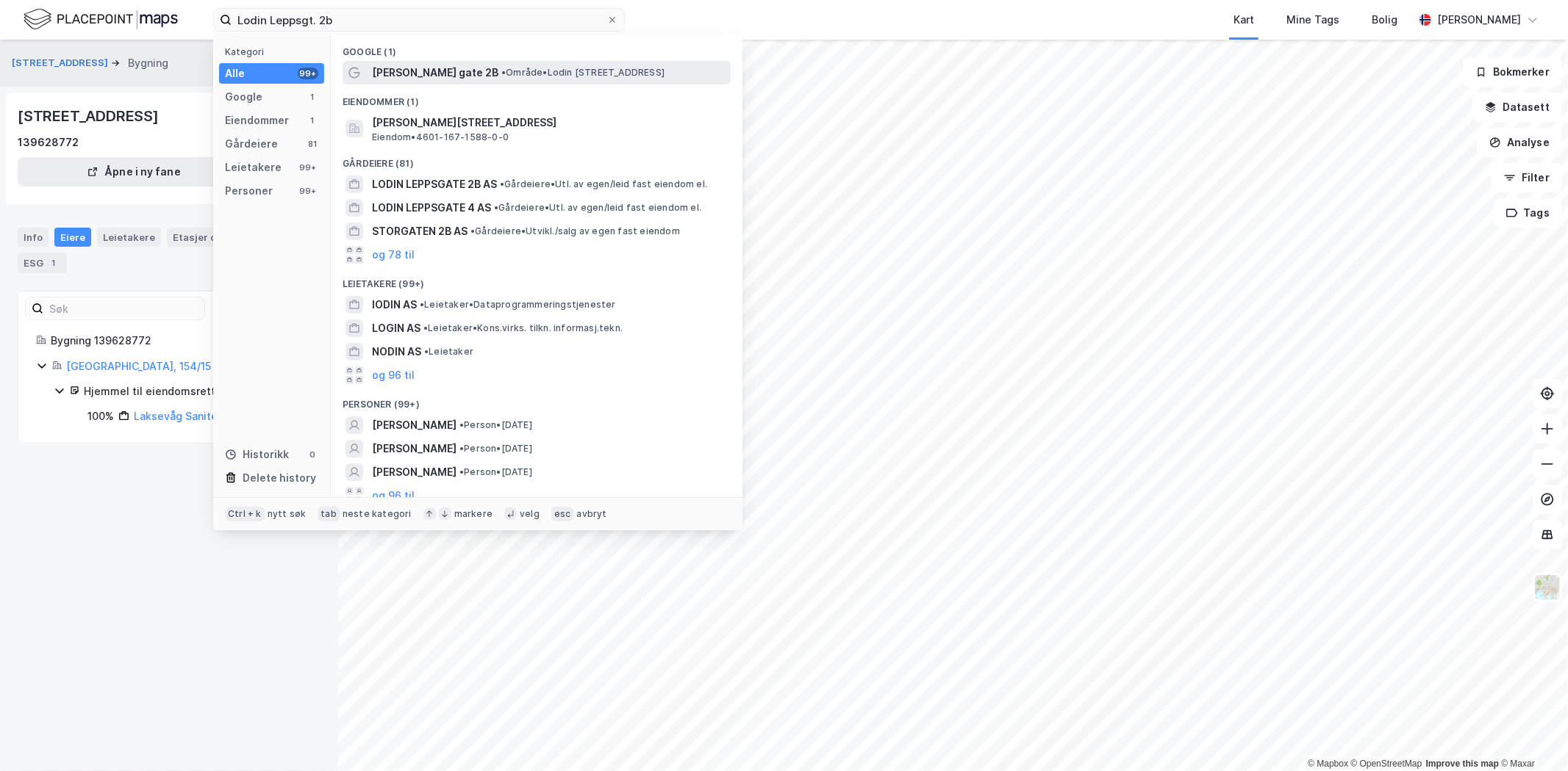
click at [407, 73] on span "[PERSON_NAME] gate 2B" at bounding box center [434, 72] width 126 height 18
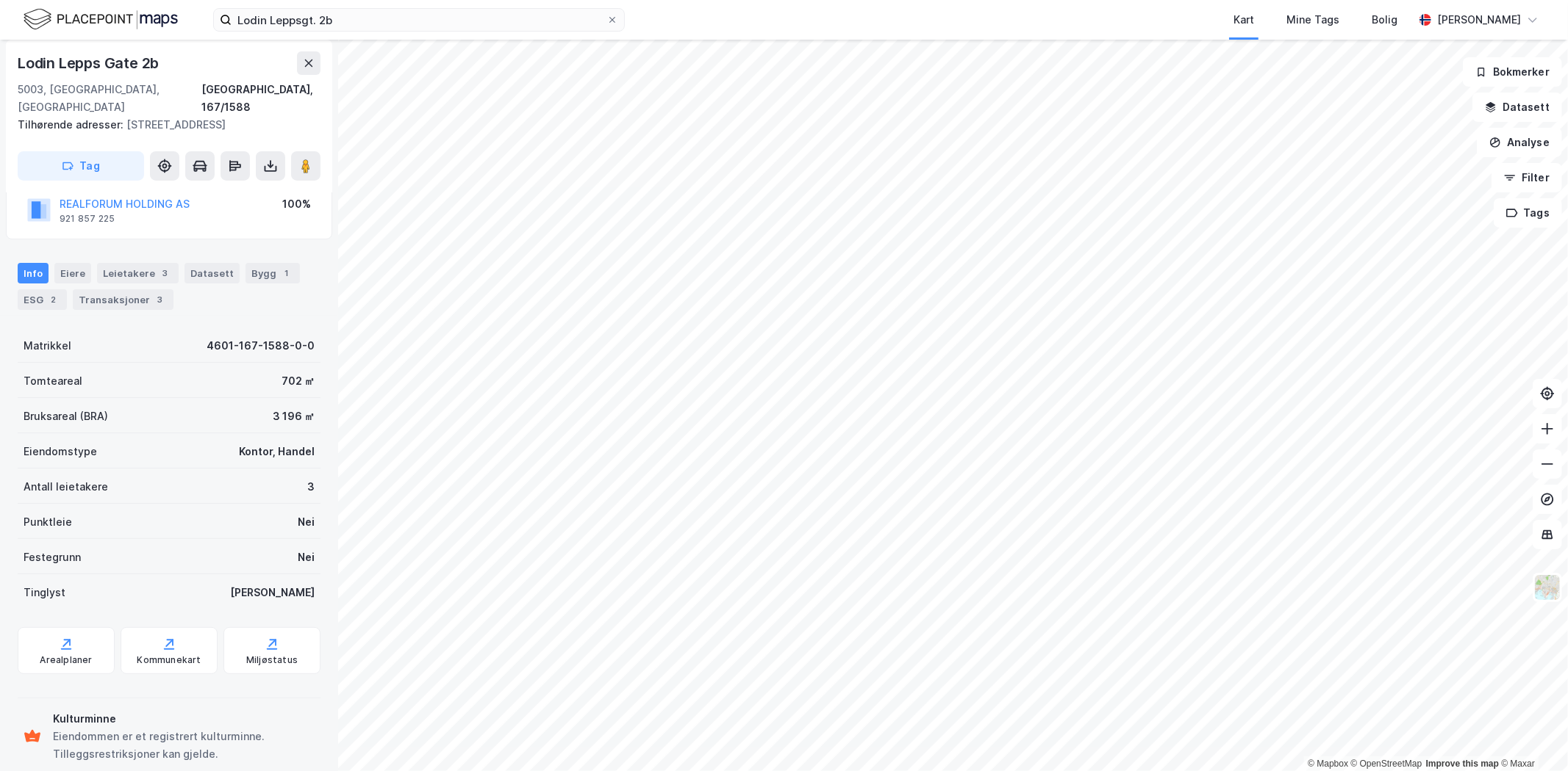
scroll to position [118, 0]
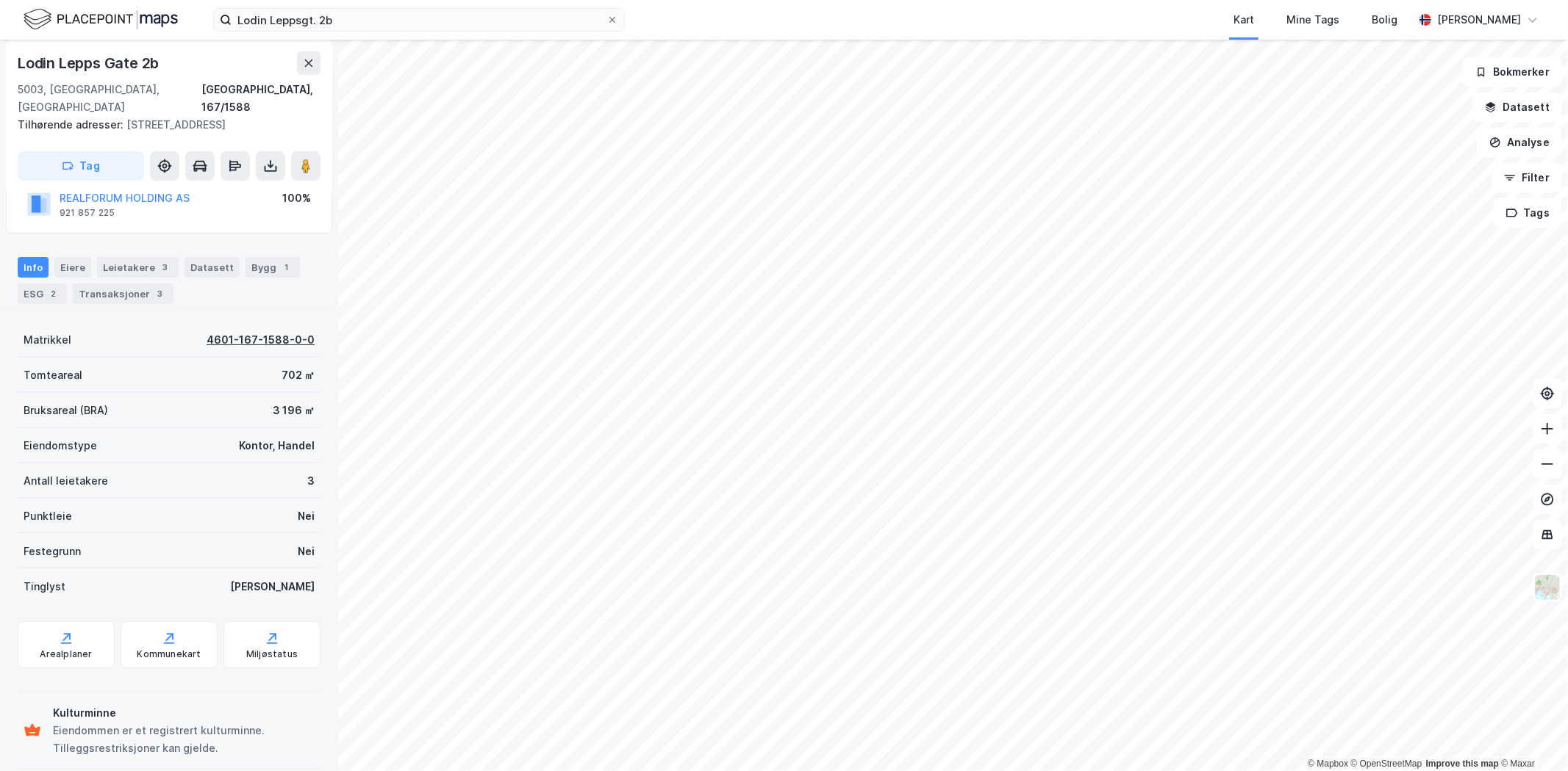
click at [219, 331] on div "4601-167-1588-0-0" at bounding box center [260, 340] width 109 height 18
click at [250, 331] on div "4601-167-1588-0-0" at bounding box center [260, 340] width 109 height 18
